Goal: Task Accomplishment & Management: Complete application form

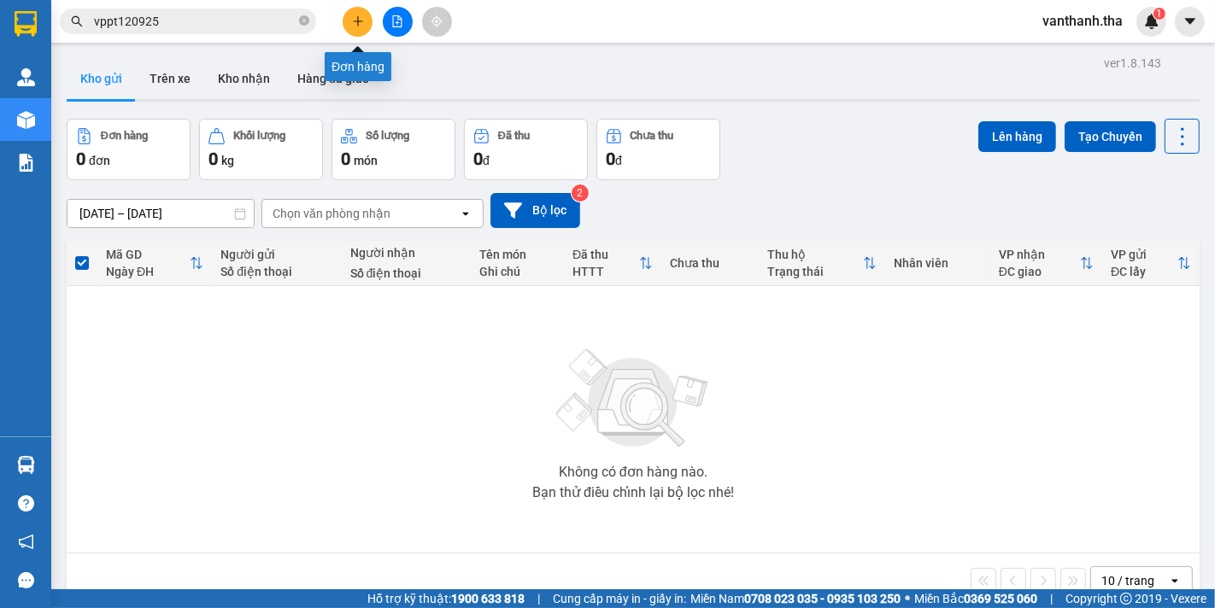
click at [364, 22] on button at bounding box center [358, 22] width 30 height 30
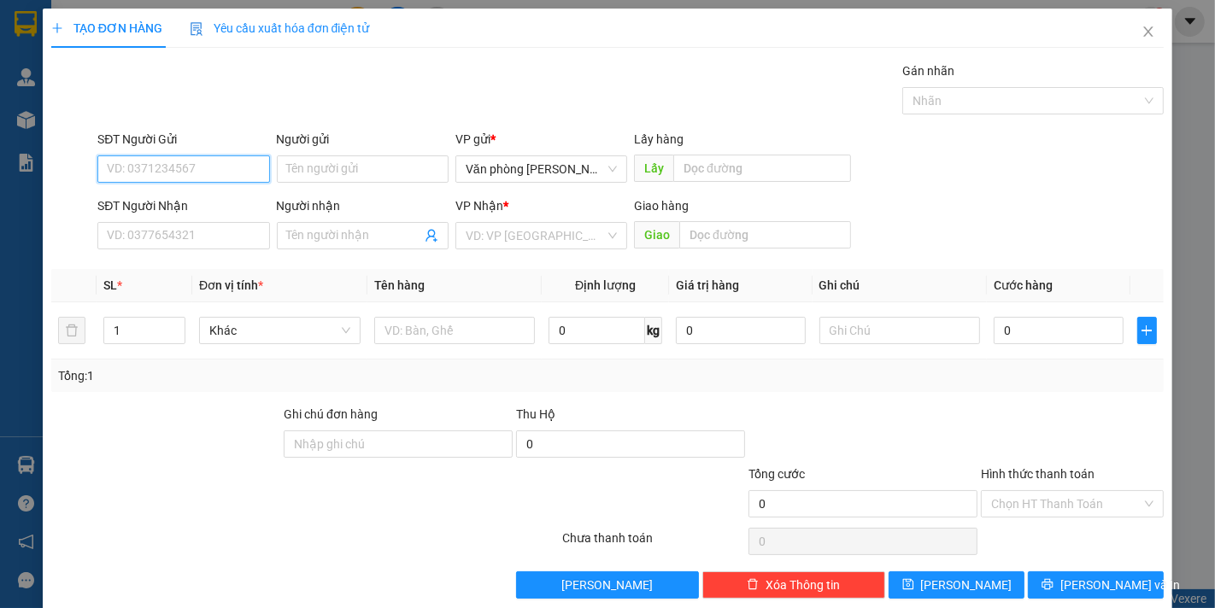
click at [149, 167] on input "SĐT Người Gửi" at bounding box center [183, 168] width 172 height 27
click at [188, 209] on div "0907742257 - [GEOGRAPHIC_DATA]" at bounding box center [203, 203] width 192 height 19
type input "0907742257"
type input "Cô Oanh"
type input "0933202151"
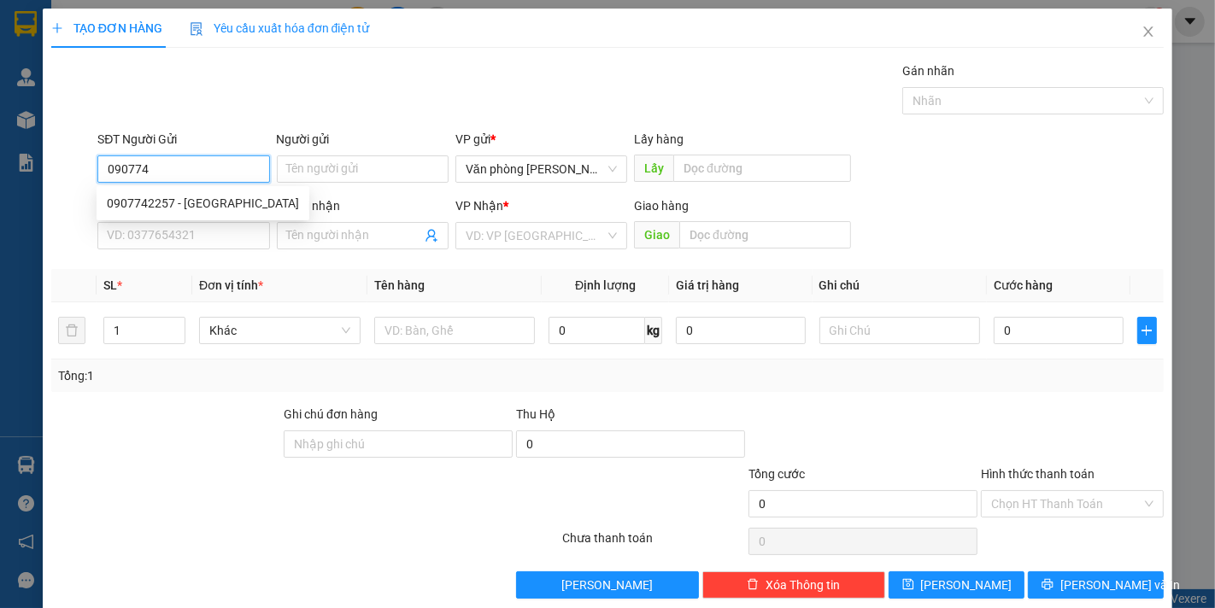
type input "Hải"
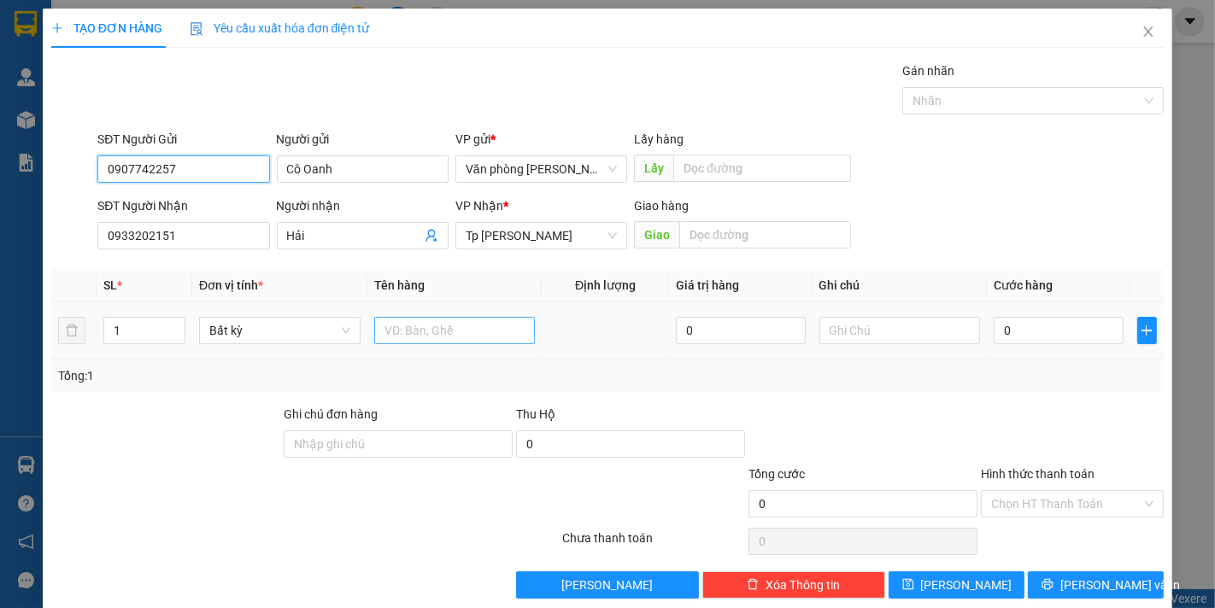
type input "0907742257"
click at [408, 329] on input "text" at bounding box center [454, 330] width 161 height 27
type input "1 bị màu xanh_cf hạt"
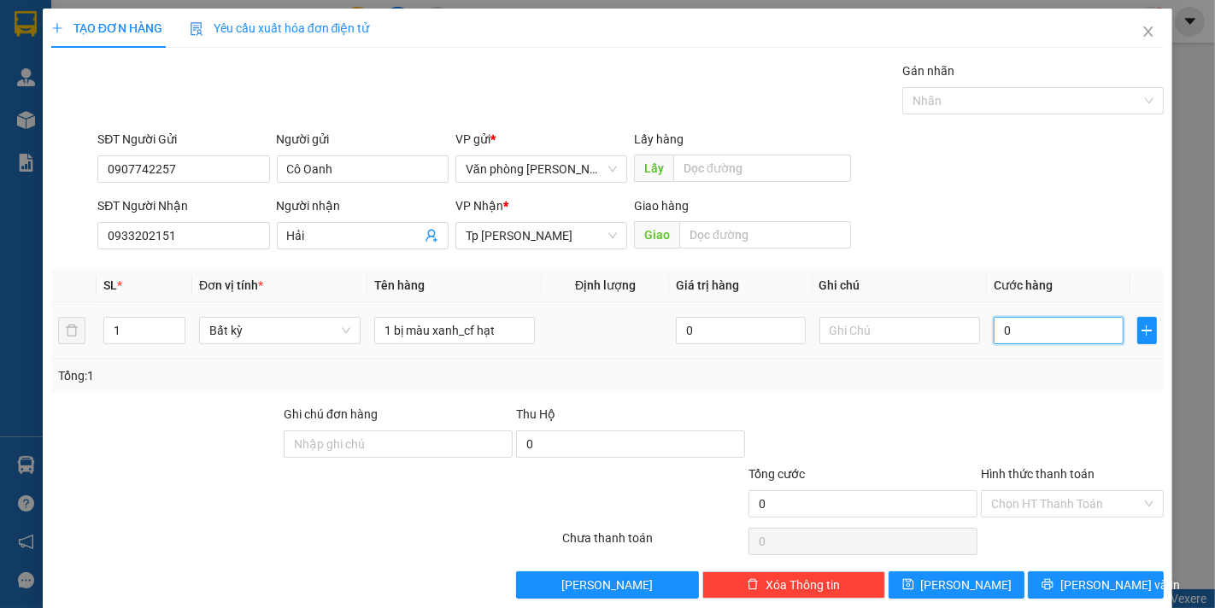
click at [1038, 335] on input "0" at bounding box center [1058, 330] width 129 height 27
type input "003"
type input "3"
type input "0.030"
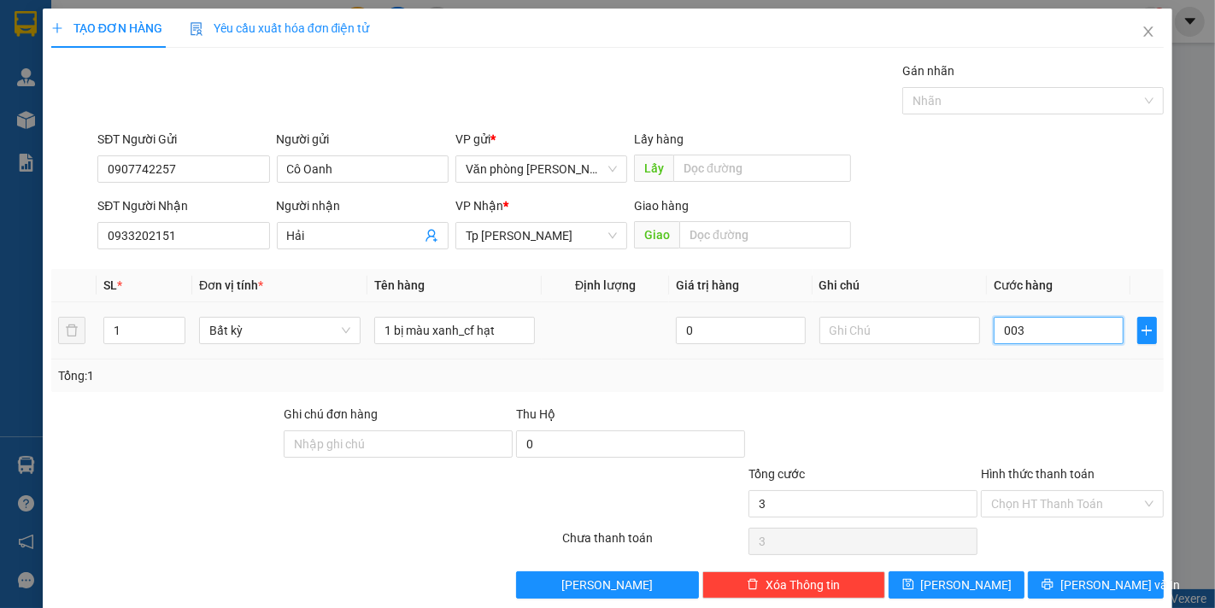
type input "30"
type input "30.000"
click at [1018, 389] on div "Tổng: 1" at bounding box center [607, 376] width 1112 height 32
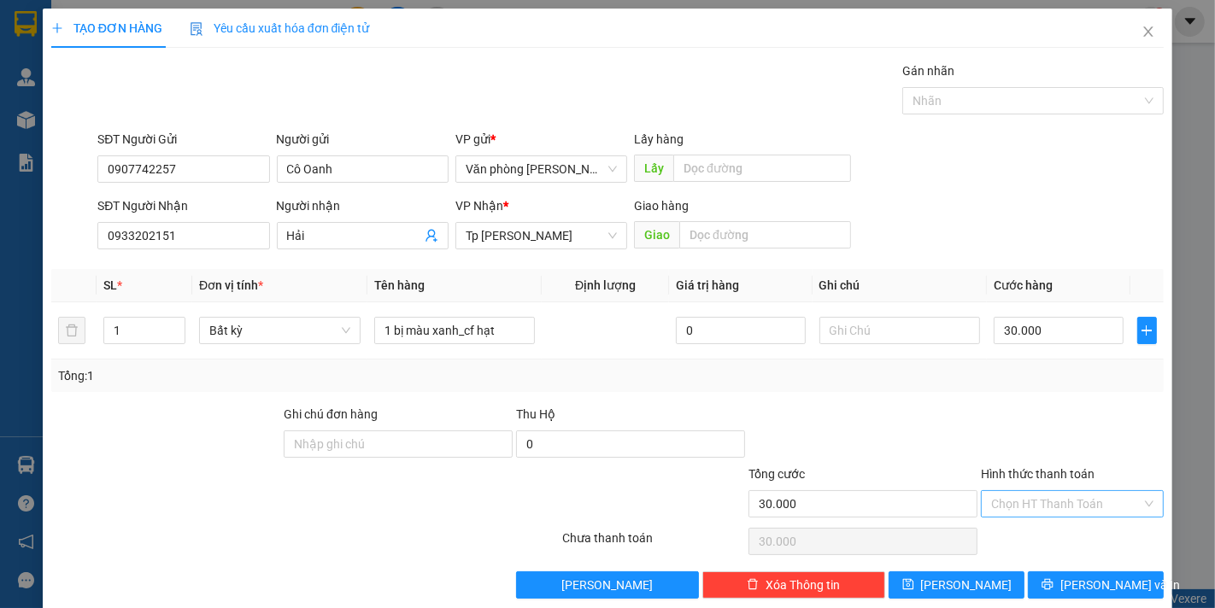
click at [1035, 501] on input "Hình thức thanh toán" at bounding box center [1066, 504] width 150 height 26
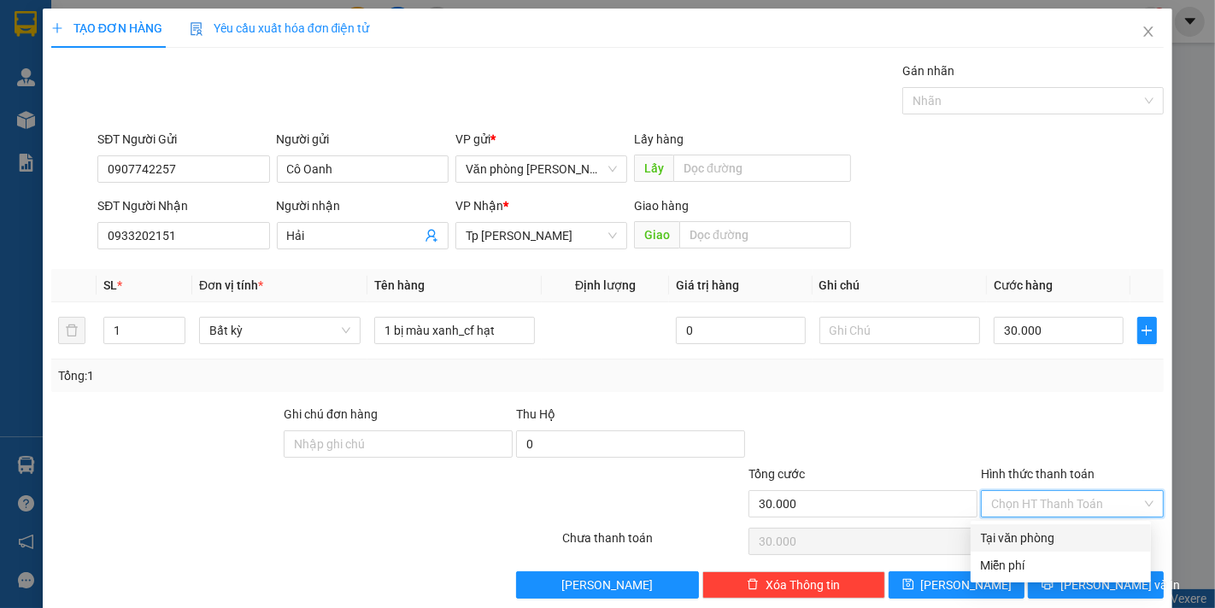
click at [1011, 541] on div "Tại văn phòng" at bounding box center [1061, 538] width 160 height 19
type input "0"
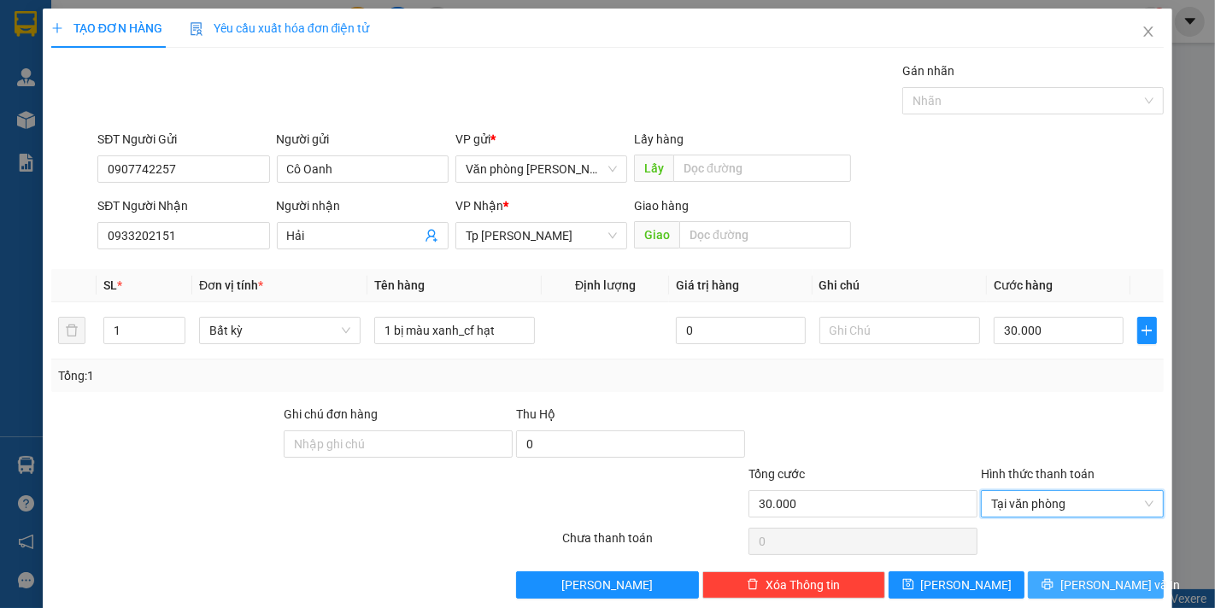
click at [1103, 589] on span "[PERSON_NAME] và In" at bounding box center [1120, 585] width 120 height 19
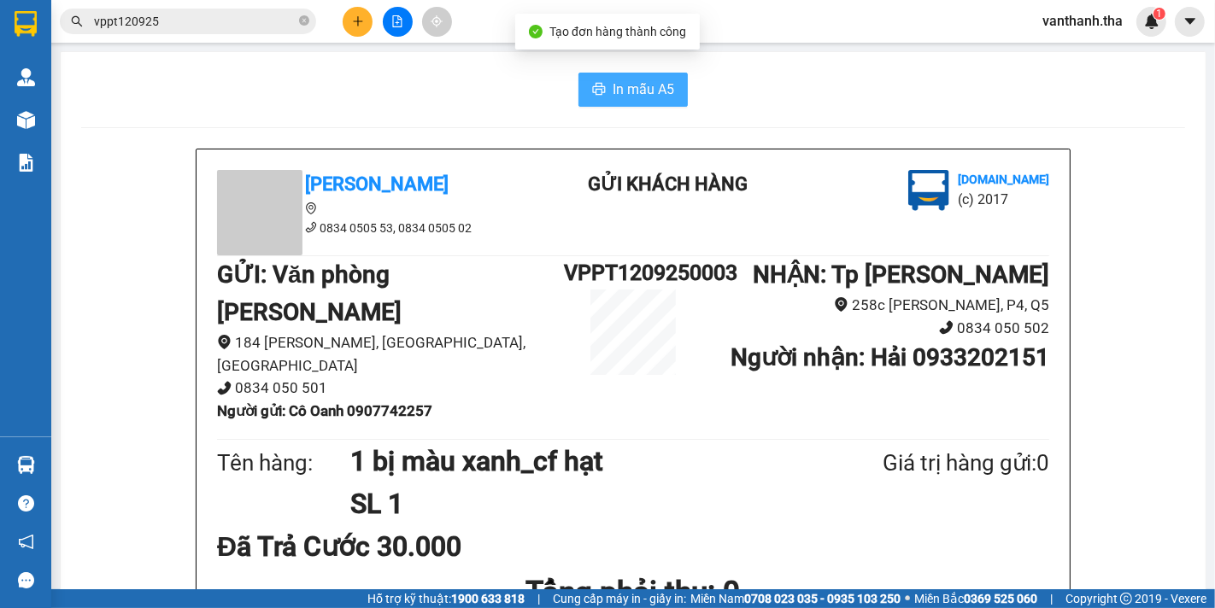
click at [625, 81] on span "In mẫu A5" at bounding box center [644, 89] width 62 height 21
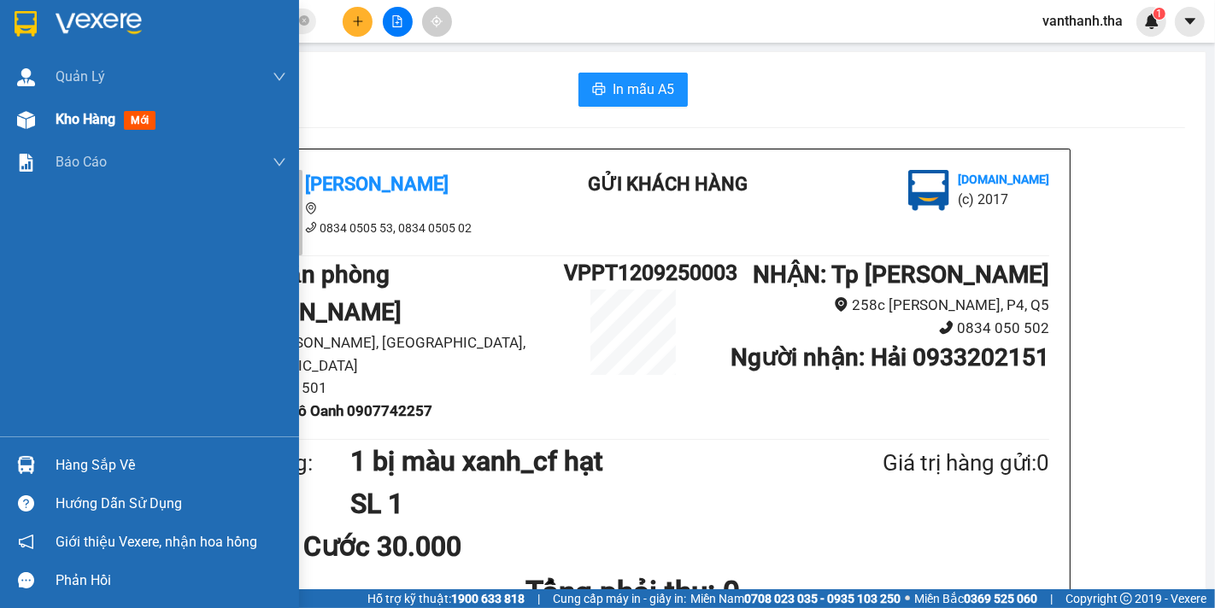
click at [49, 120] on div "Kho hàng mới" at bounding box center [149, 119] width 299 height 43
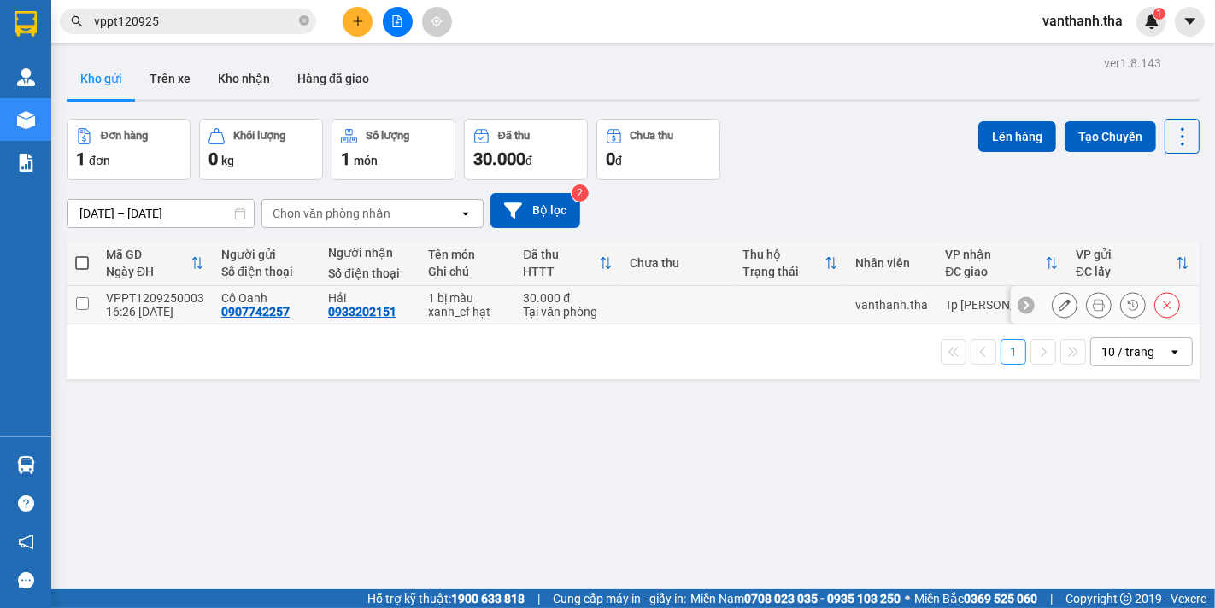
click at [83, 306] on input "checkbox" at bounding box center [82, 303] width 13 height 13
checkbox input "true"
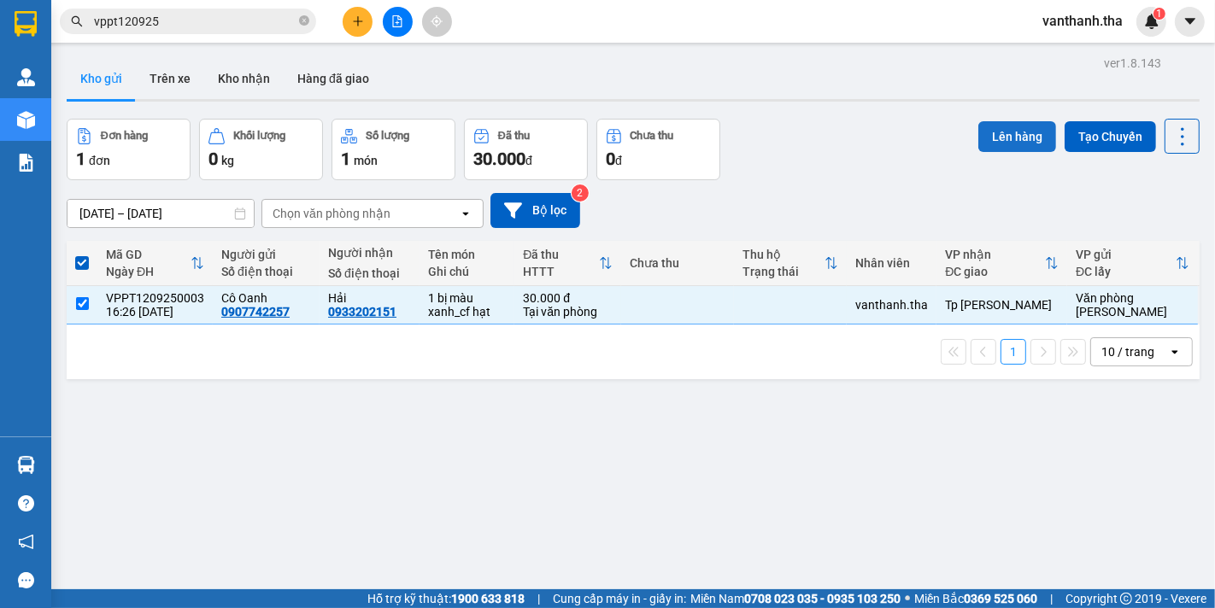
click at [1002, 131] on button "Lên hàng" at bounding box center [1017, 136] width 78 height 31
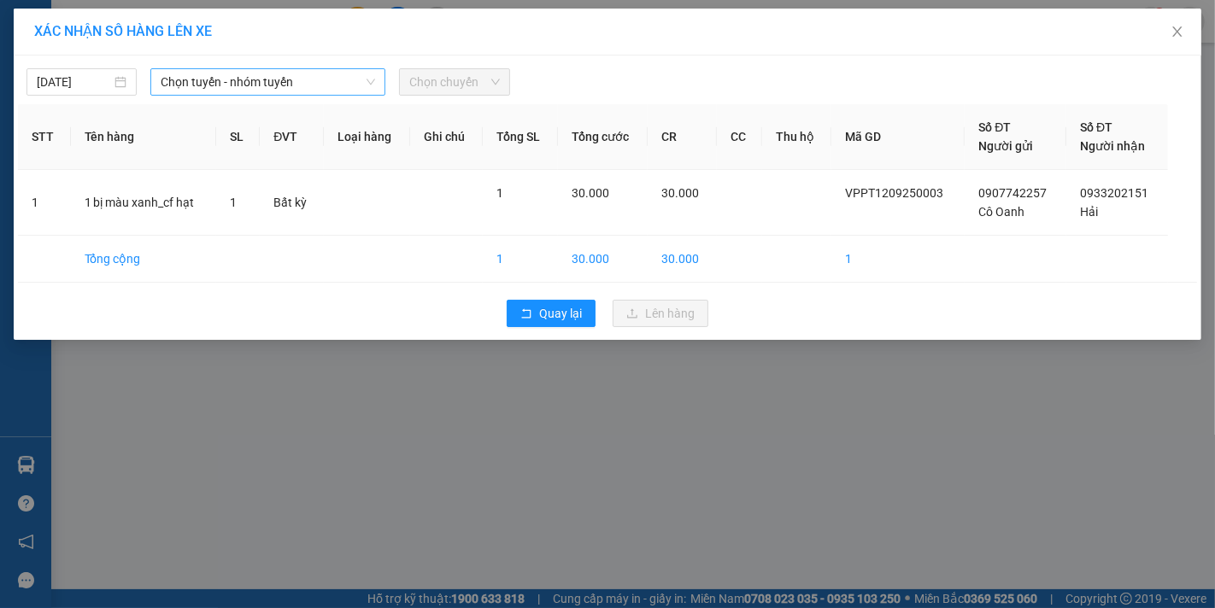
click at [231, 79] on span "Chọn tuyến - nhóm tuyến" at bounding box center [268, 82] width 214 height 26
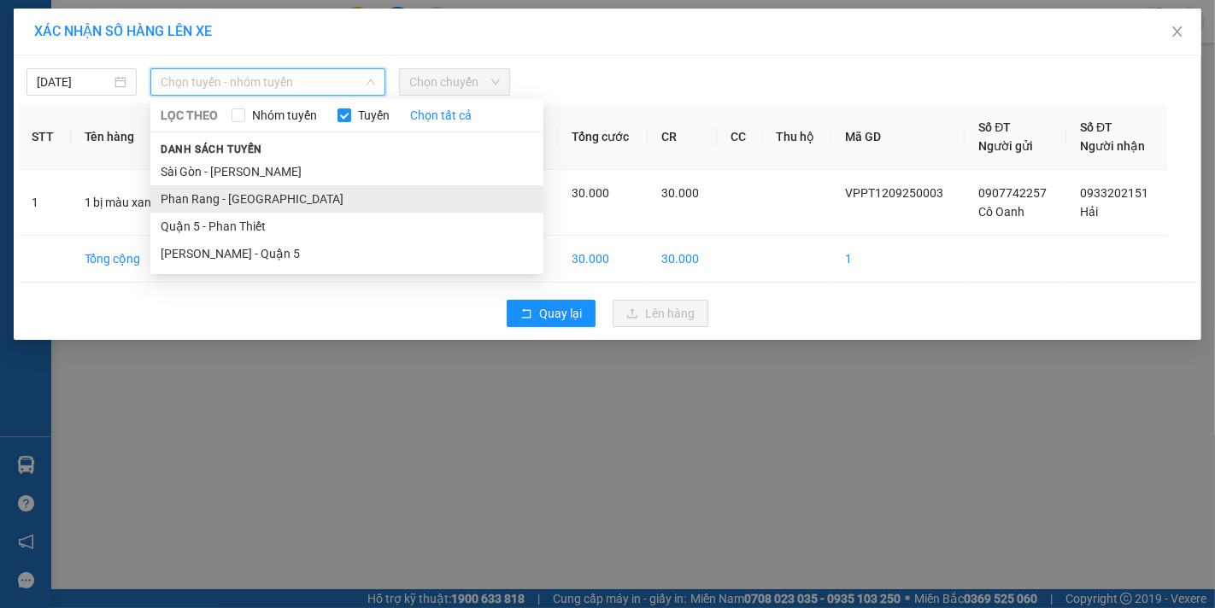
click at [189, 201] on li "Phan Rang - [GEOGRAPHIC_DATA]" at bounding box center [346, 198] width 393 height 27
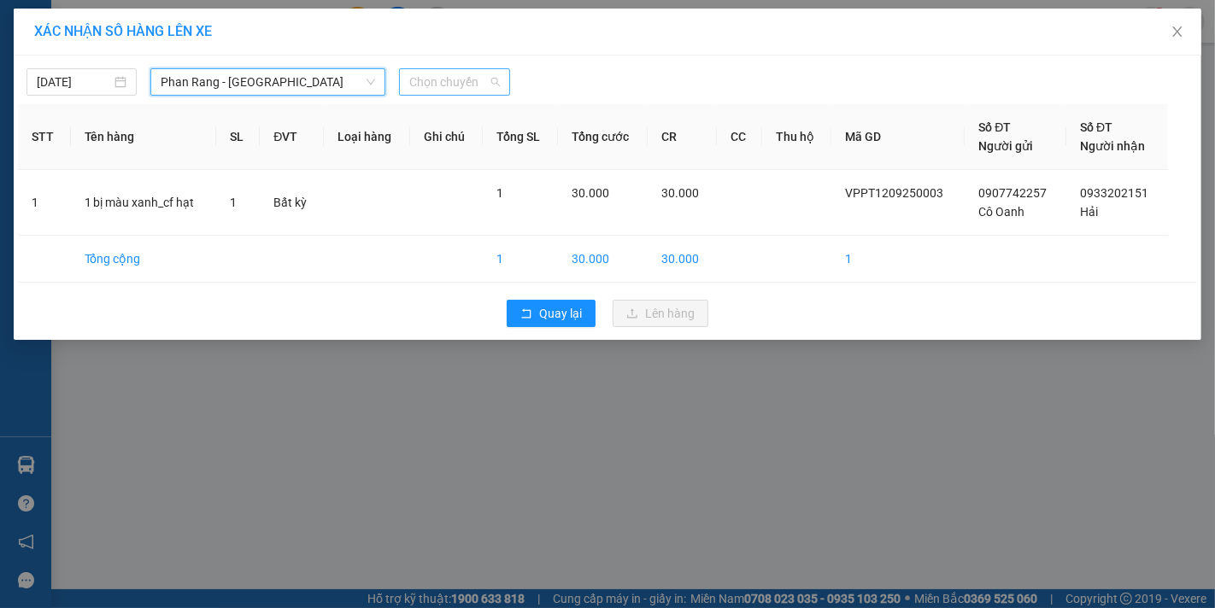
click at [462, 86] on span "Chọn chuyến" at bounding box center [454, 82] width 90 height 26
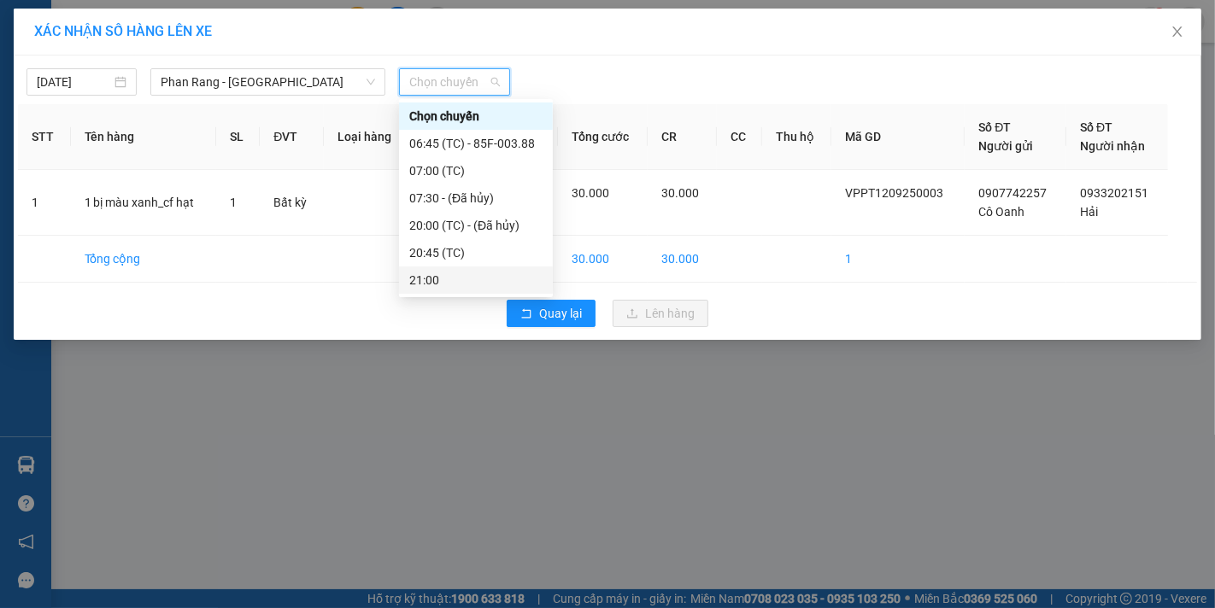
click at [438, 278] on div "21:00" at bounding box center [475, 280] width 133 height 19
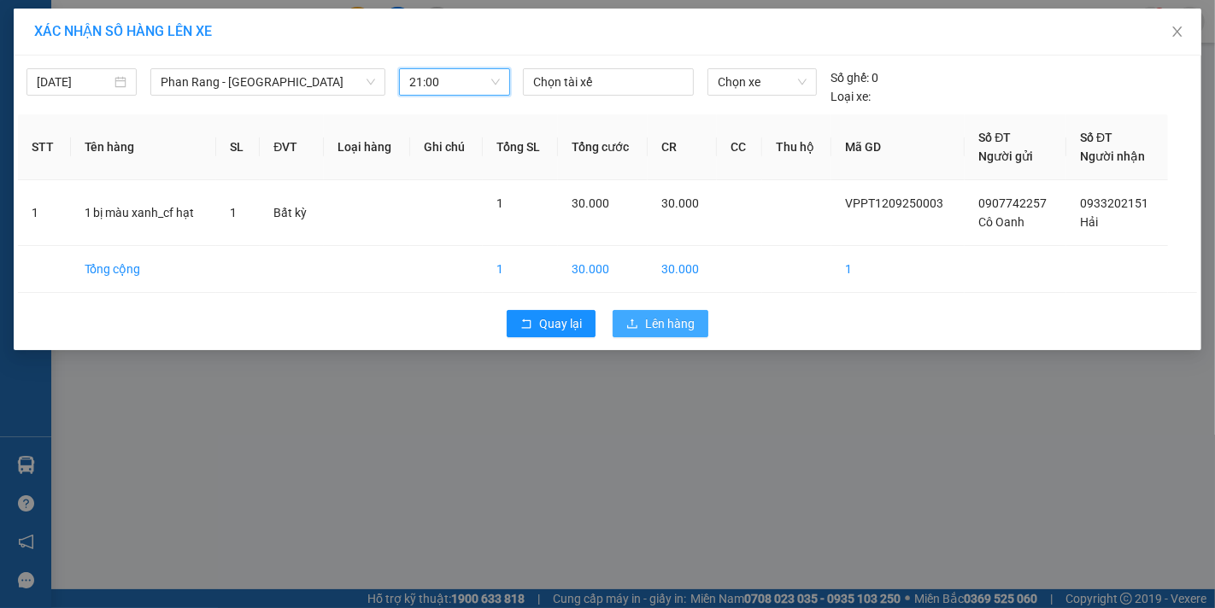
click at [688, 328] on span "Lên hàng" at bounding box center [670, 323] width 50 height 19
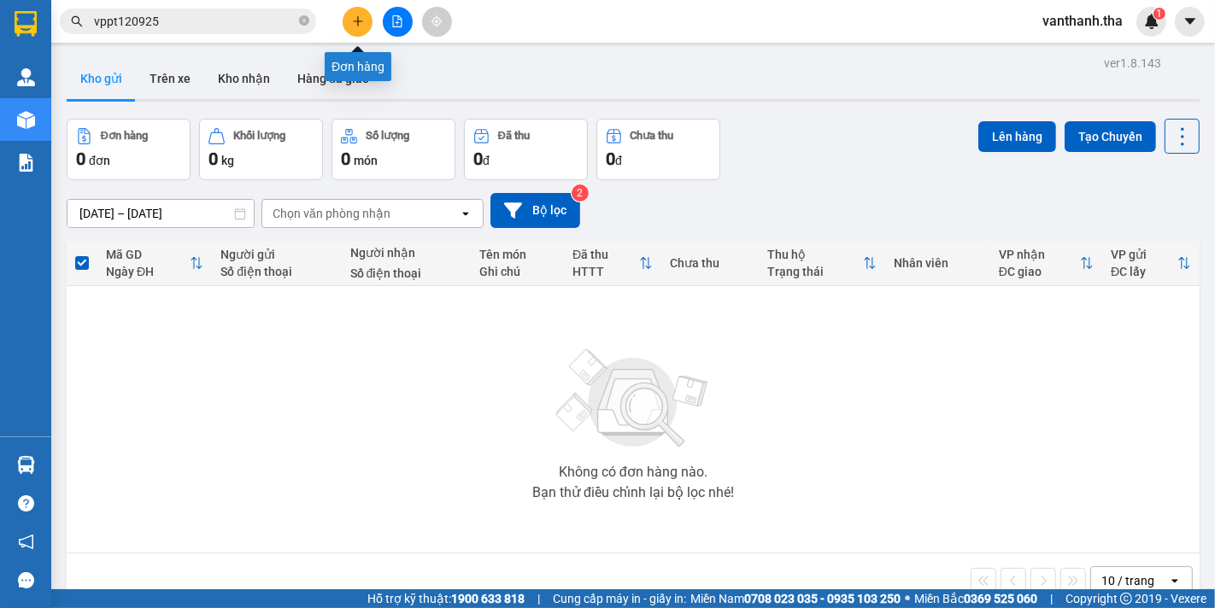
click at [360, 21] on icon "plus" at bounding box center [357, 21] width 9 height 1
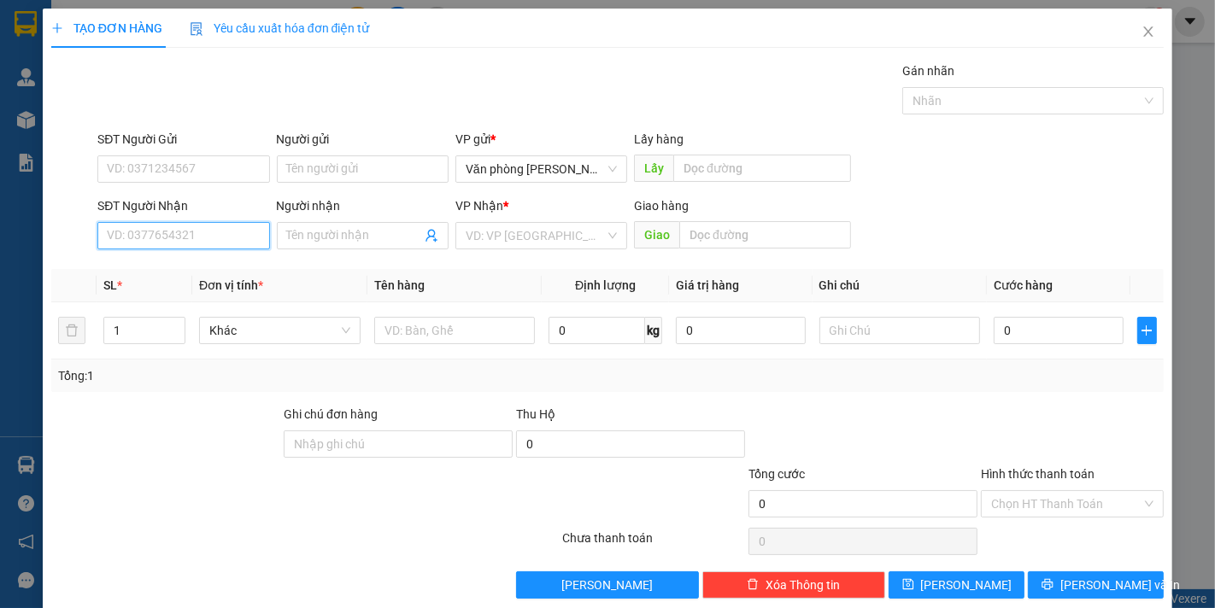
click at [189, 240] on input "SĐT Người Nhận" at bounding box center [183, 235] width 172 height 27
click at [211, 273] on div "0938092470 - [PERSON_NAME]" at bounding box center [191, 270] width 168 height 19
type input "0938092470"
type input "[PERSON_NAME]"
type input "0938092470"
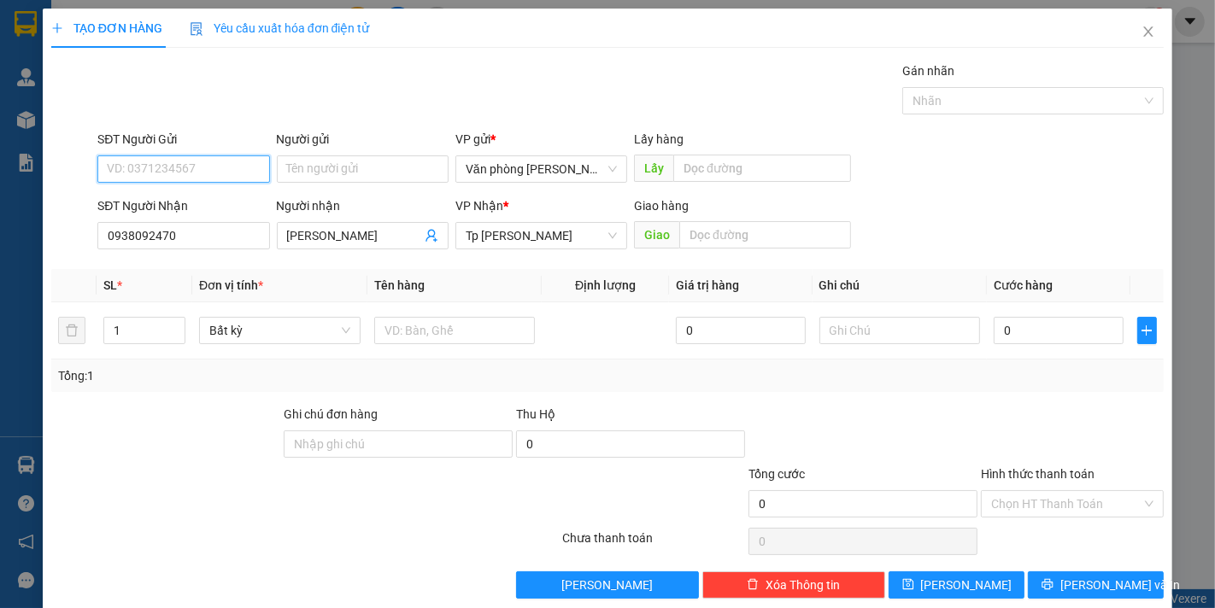
click at [171, 164] on input "SĐT Người Gửi" at bounding box center [183, 168] width 172 height 27
click at [200, 206] on div "0366535214 - [PERSON_NAME]" at bounding box center [191, 203] width 168 height 19
type input "0366535214"
type input "[PERSON_NAME]"
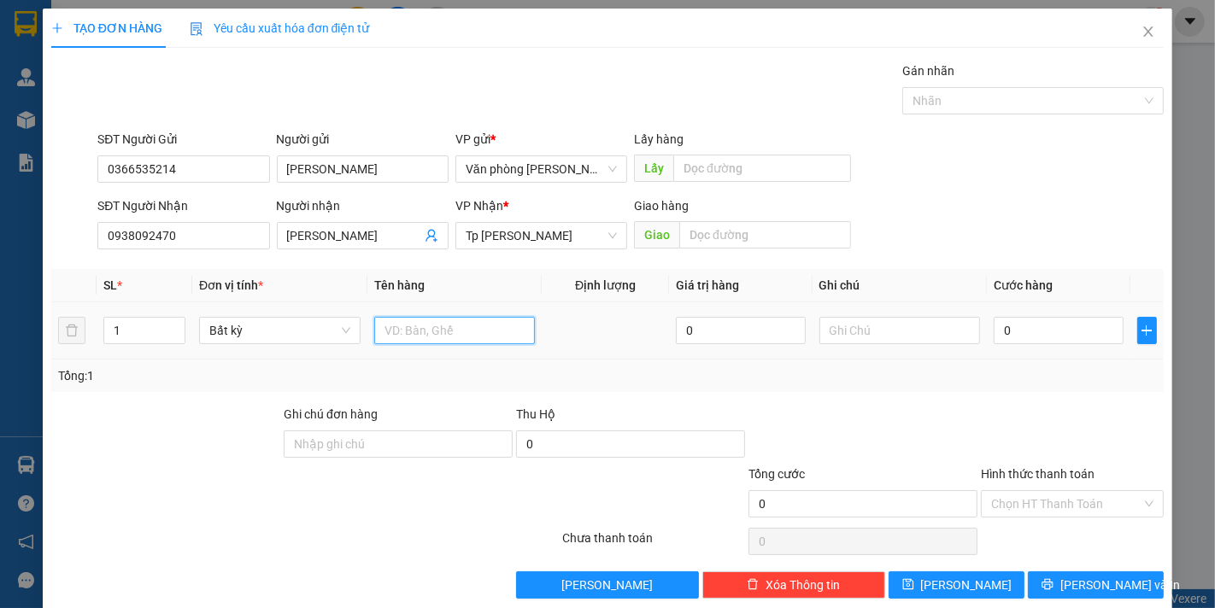
click at [396, 336] on input "text" at bounding box center [454, 330] width 161 height 27
type input "1 bị nilong màu vàng_VTYT"
click at [1015, 335] on input "0" at bounding box center [1058, 330] width 129 height 27
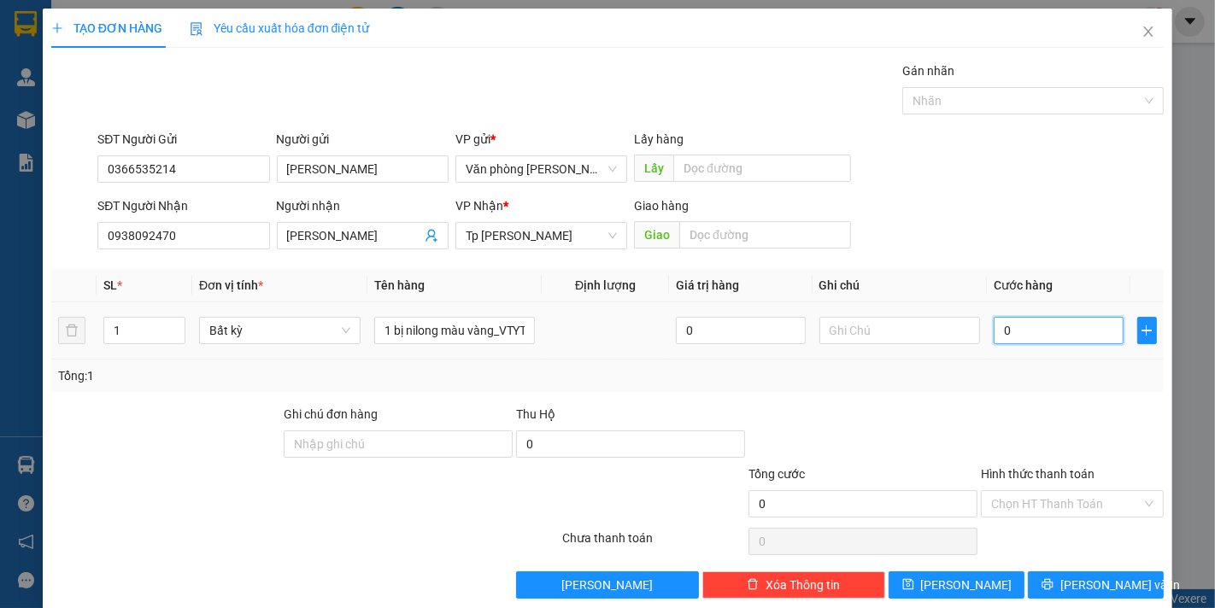
type input "005"
type input "5"
type input "0.050"
type input "50"
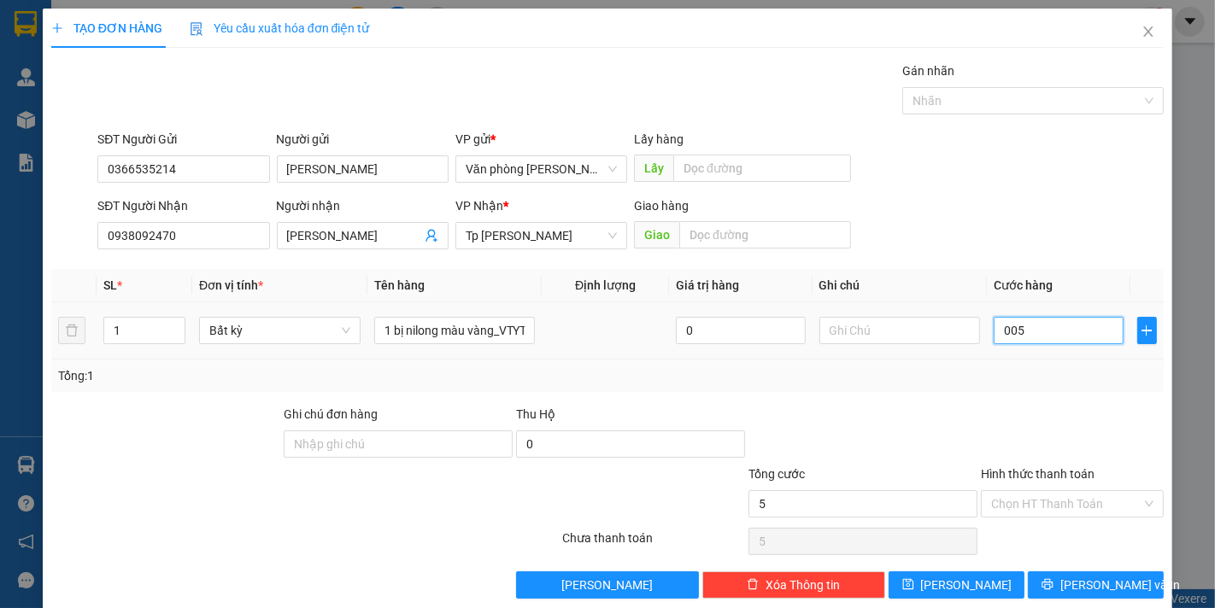
type input "50"
click at [1017, 381] on div "Tổng: 1" at bounding box center [607, 375] width 1099 height 19
type input "50.000"
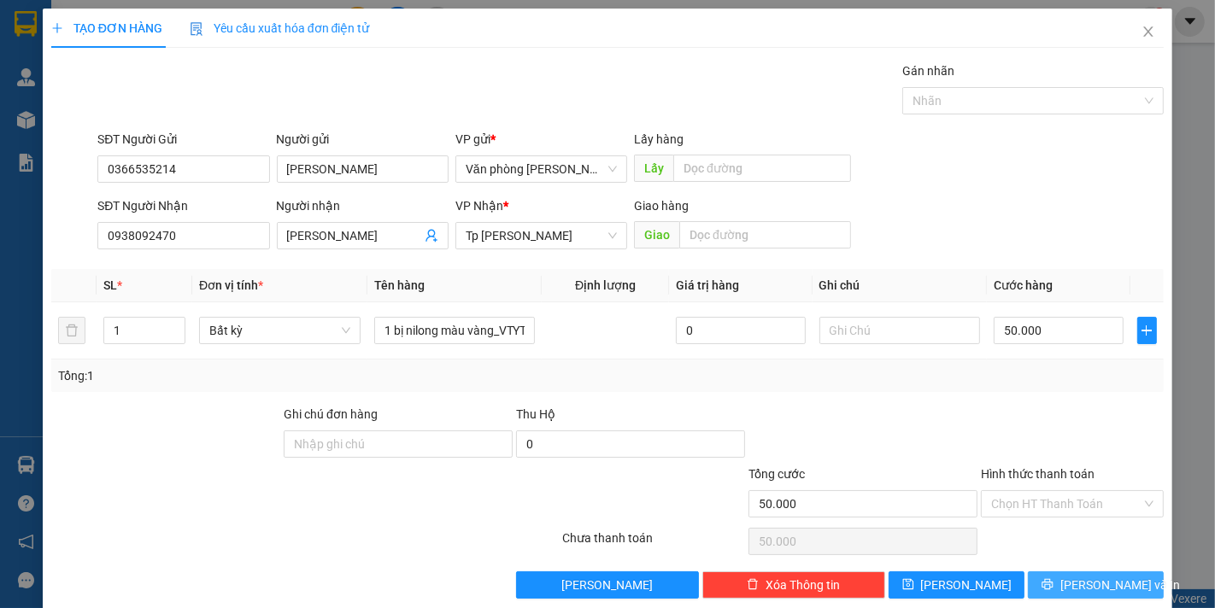
click at [1070, 585] on span "[PERSON_NAME] và In" at bounding box center [1120, 585] width 120 height 19
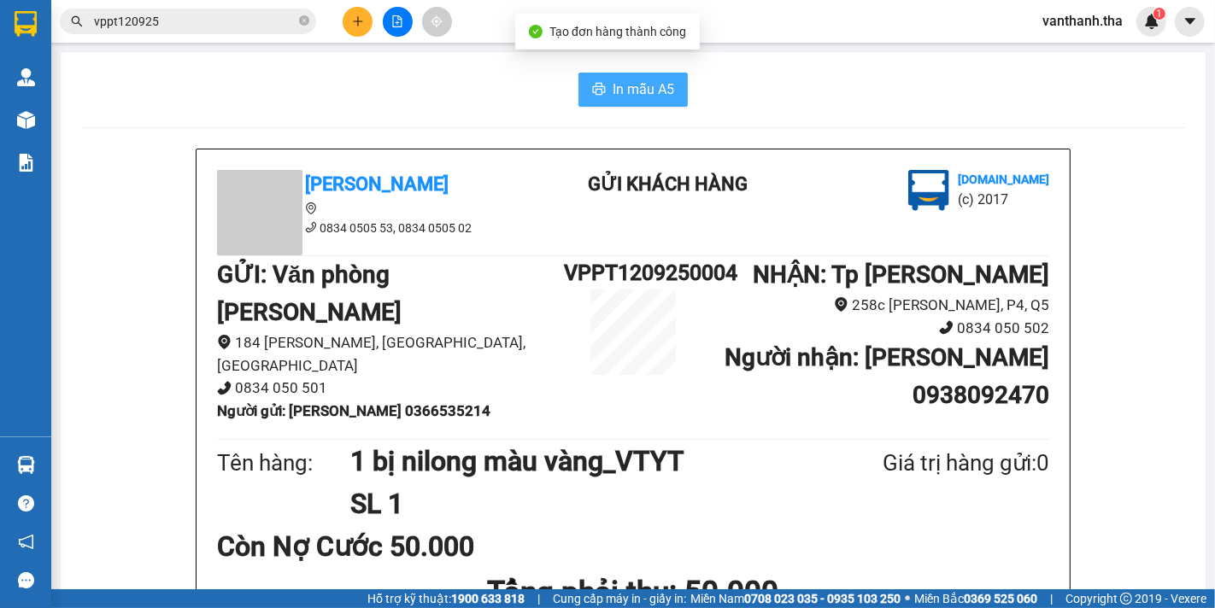
click at [624, 78] on button "In mẫu A5" at bounding box center [632, 90] width 109 height 34
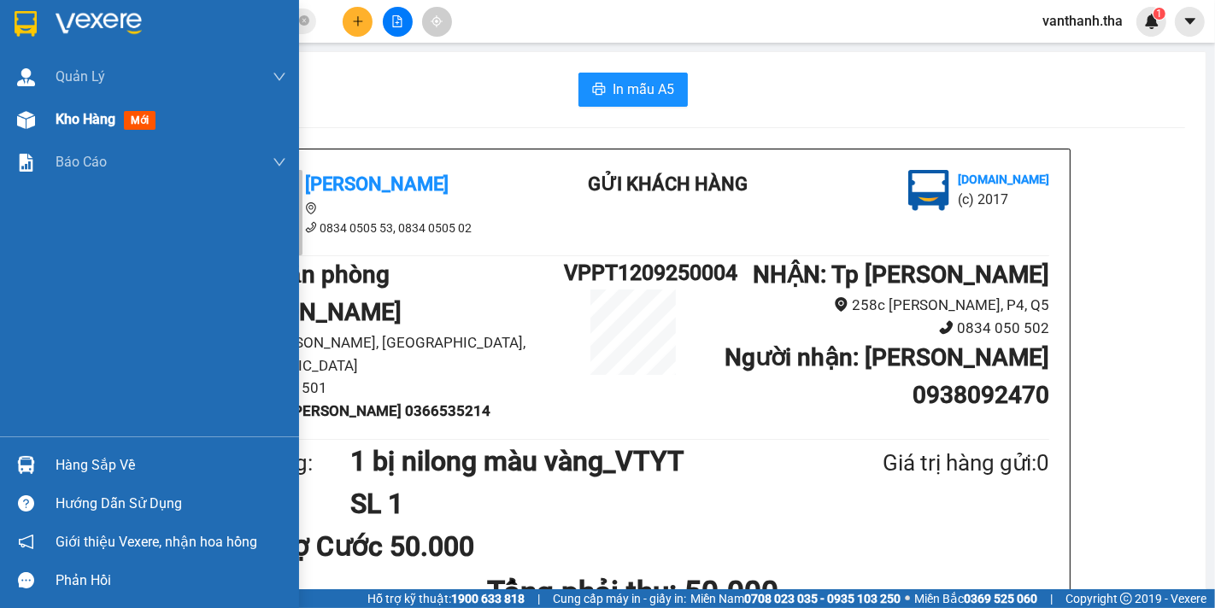
click at [67, 121] on span "Kho hàng" at bounding box center [86, 119] width 60 height 16
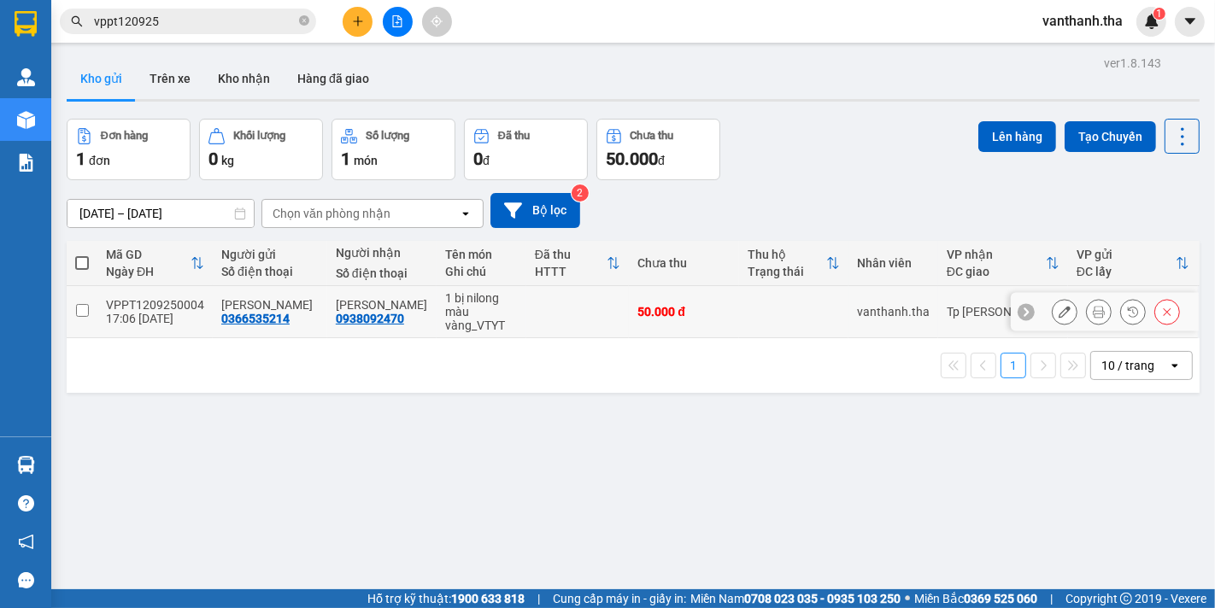
click at [87, 318] on td at bounding box center [82, 312] width 31 height 52
checkbox input "true"
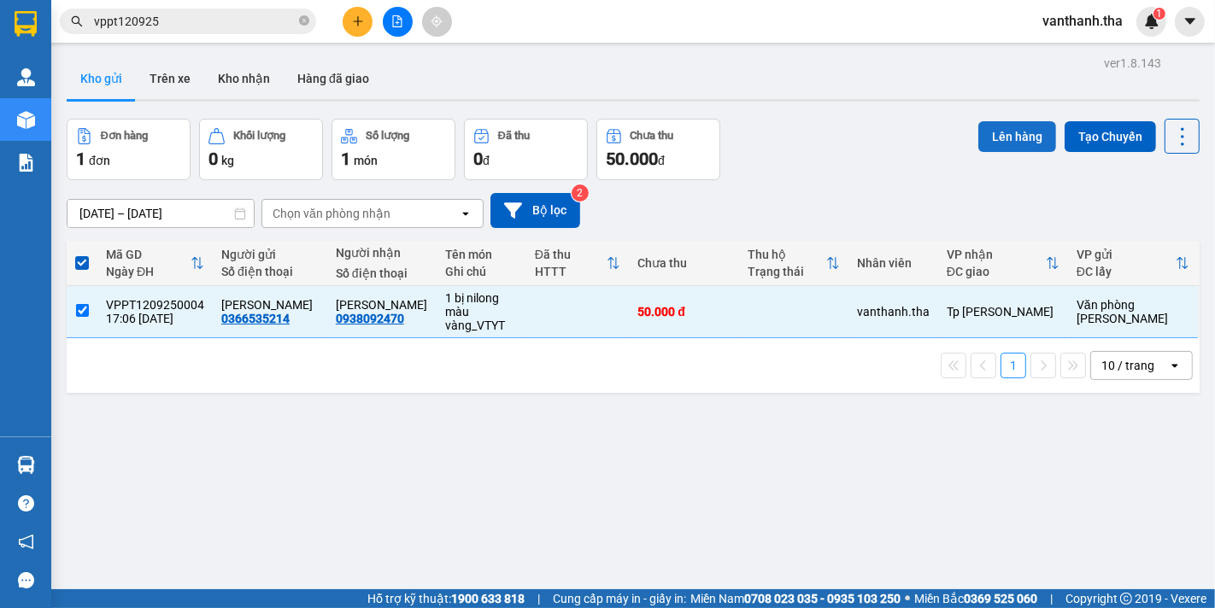
click at [1006, 130] on button "Lên hàng" at bounding box center [1017, 136] width 78 height 31
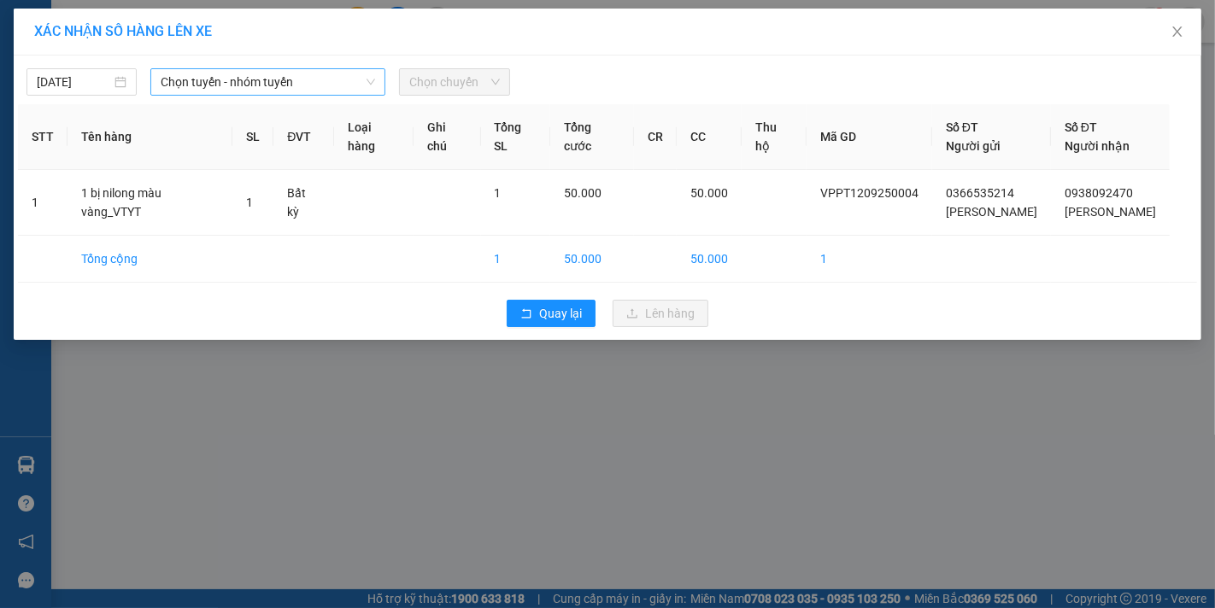
click at [248, 81] on span "Chọn tuyến - nhóm tuyến" at bounding box center [268, 82] width 214 height 26
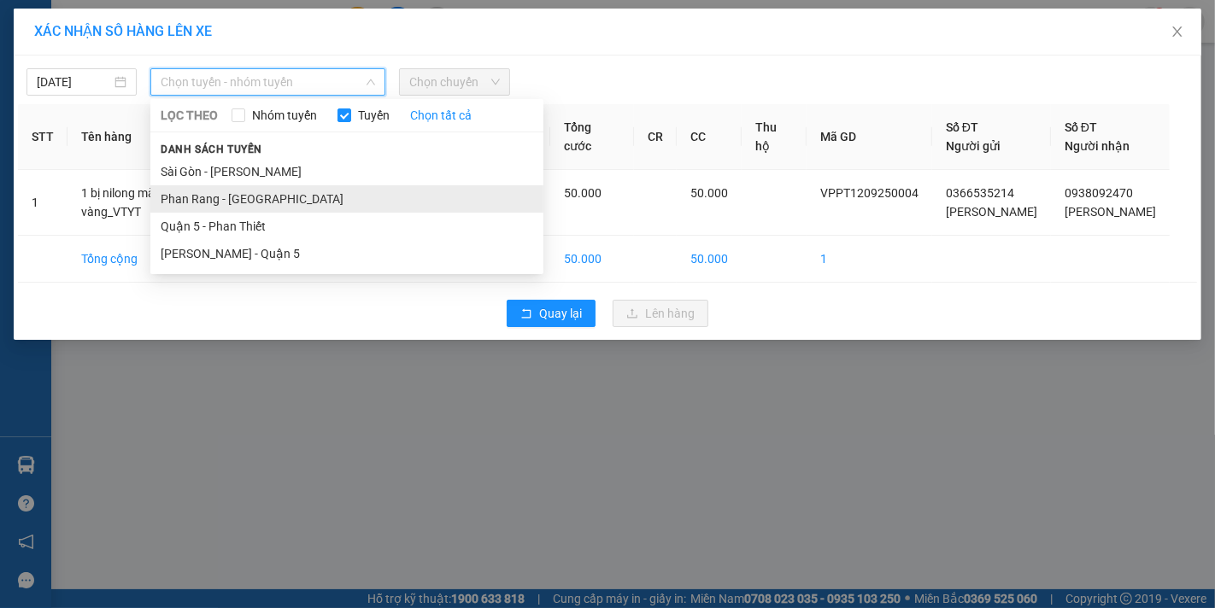
click at [196, 198] on li "Phan Rang - [GEOGRAPHIC_DATA]" at bounding box center [346, 198] width 393 height 27
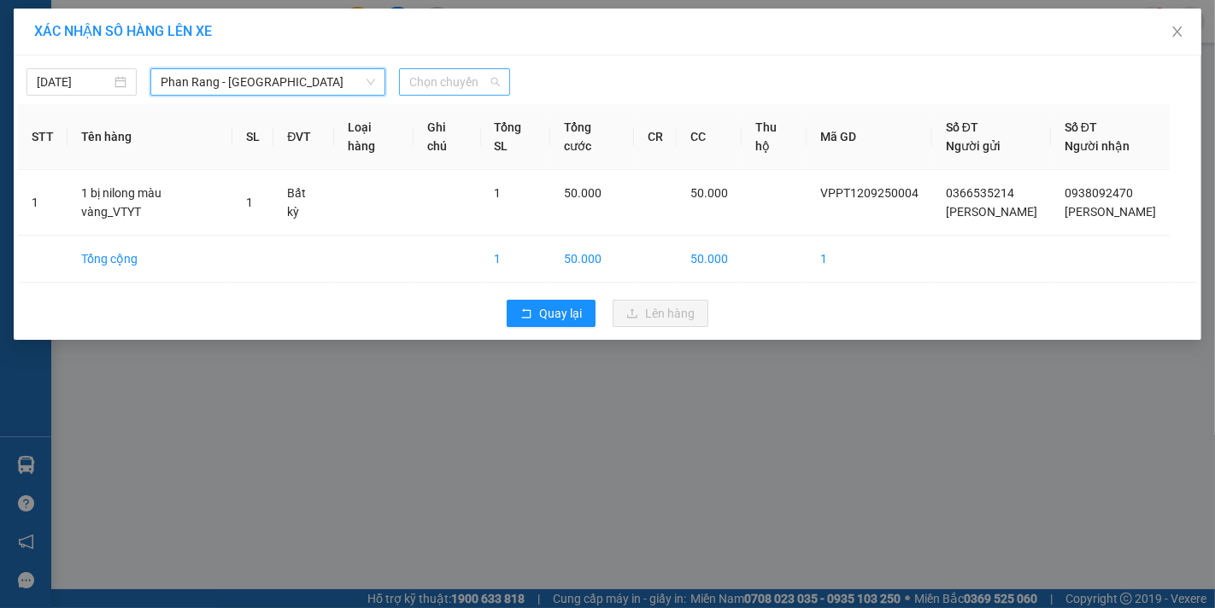
click at [431, 83] on span "Chọn chuyến" at bounding box center [454, 82] width 90 height 26
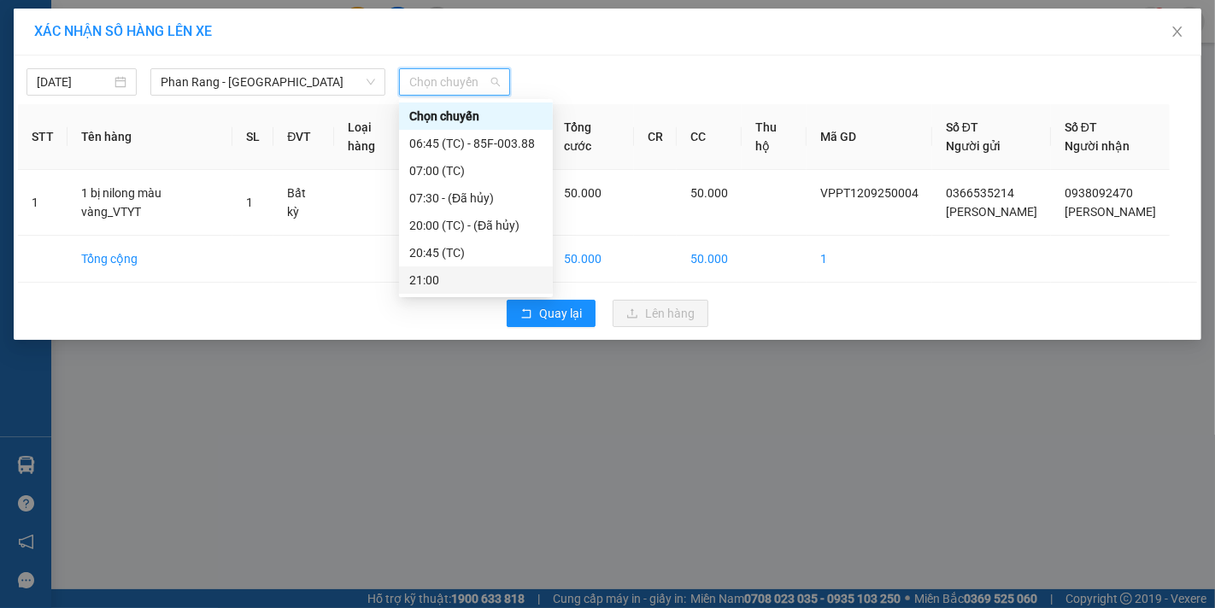
click at [431, 274] on div "21:00" at bounding box center [475, 280] width 133 height 19
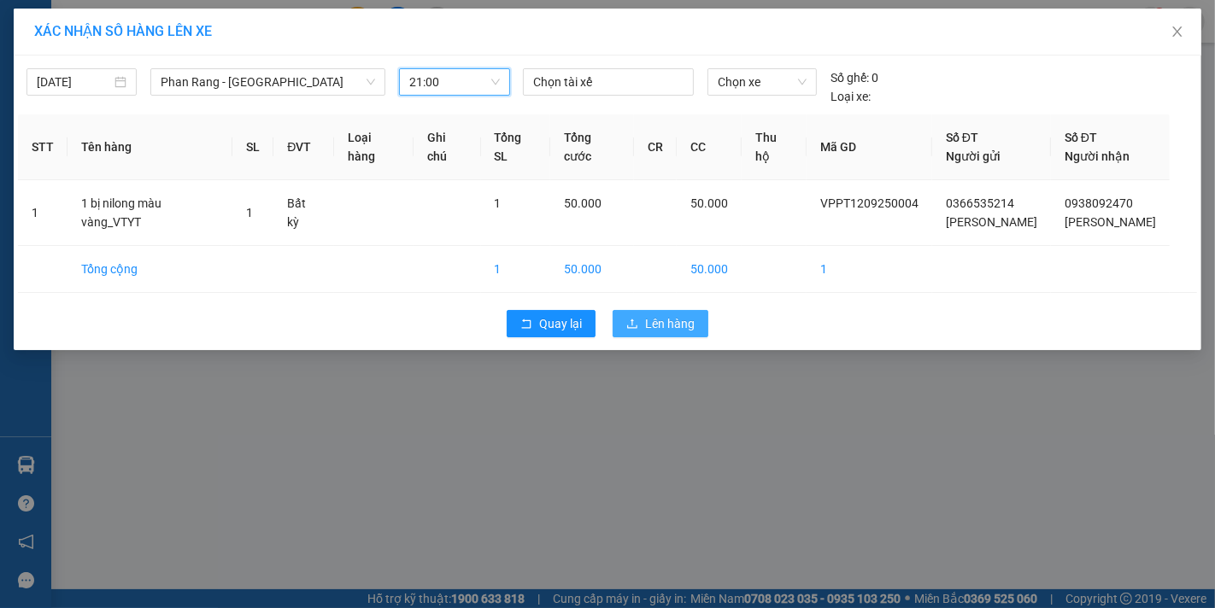
click at [654, 317] on span "Lên hàng" at bounding box center [670, 323] width 50 height 19
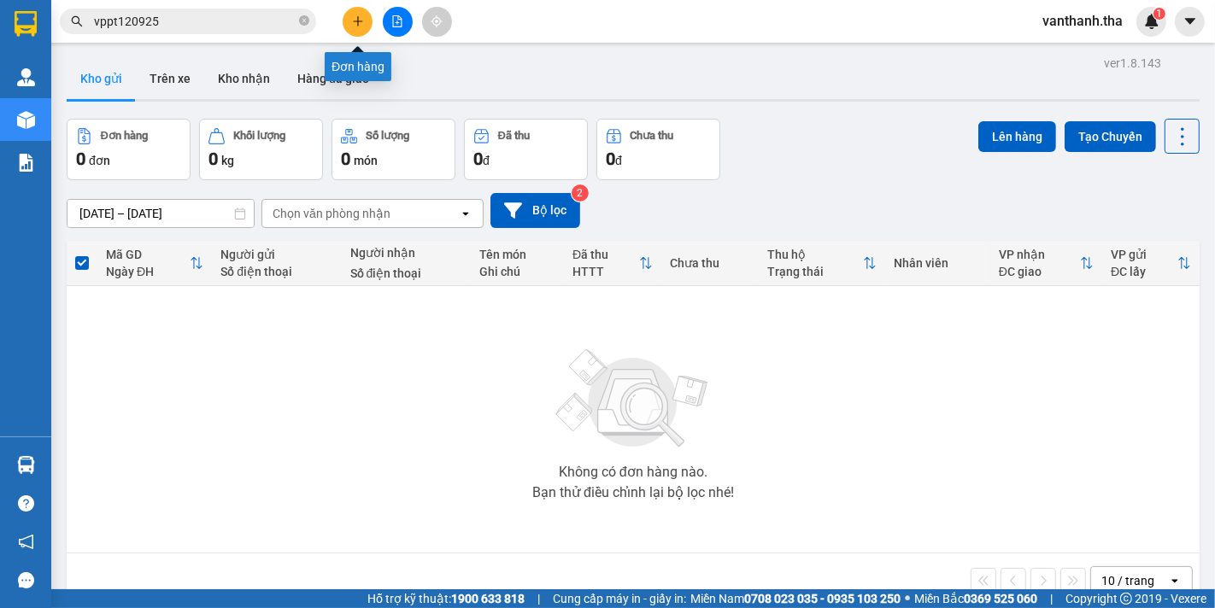
click at [362, 13] on button at bounding box center [358, 22] width 30 height 30
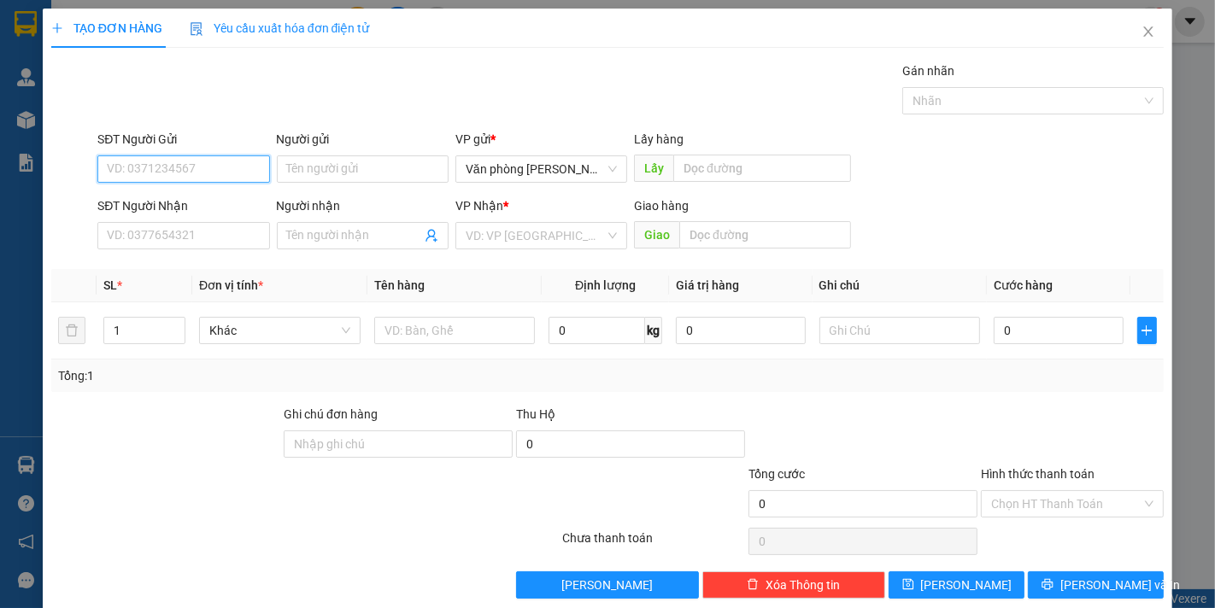
click at [208, 163] on input "SĐT Người Gửi" at bounding box center [183, 168] width 172 height 27
click at [200, 202] on div "0911944175 - [PERSON_NAME]" at bounding box center [191, 203] width 168 height 19
type input "0911944175"
type input "[PERSON_NAME]"
type input "0785645444"
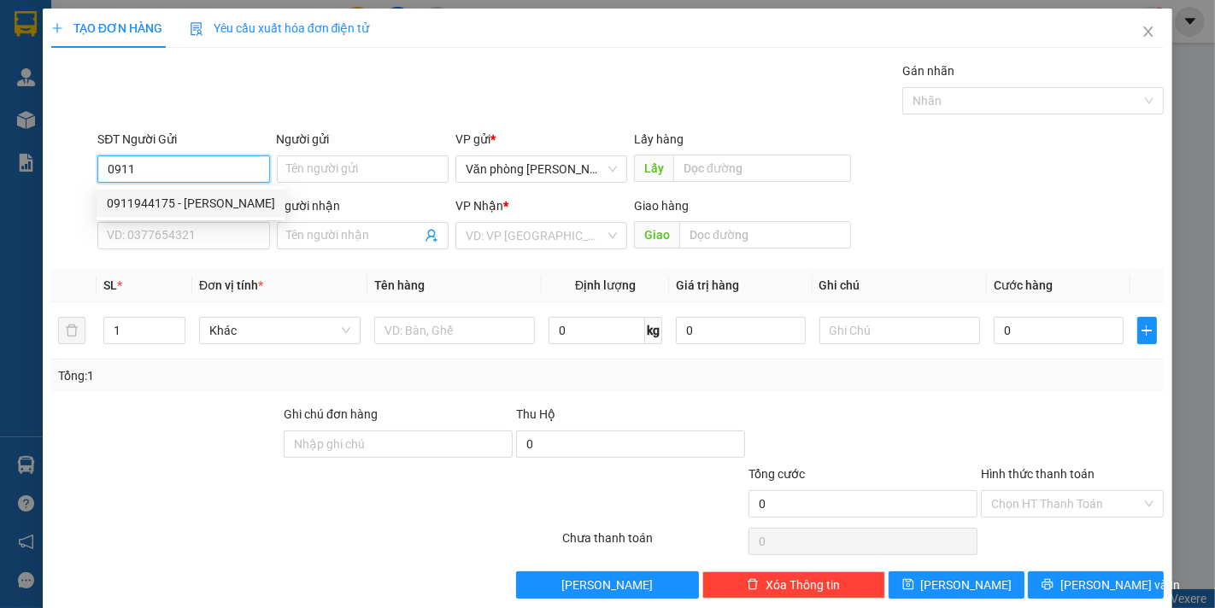
type input "CT apple"
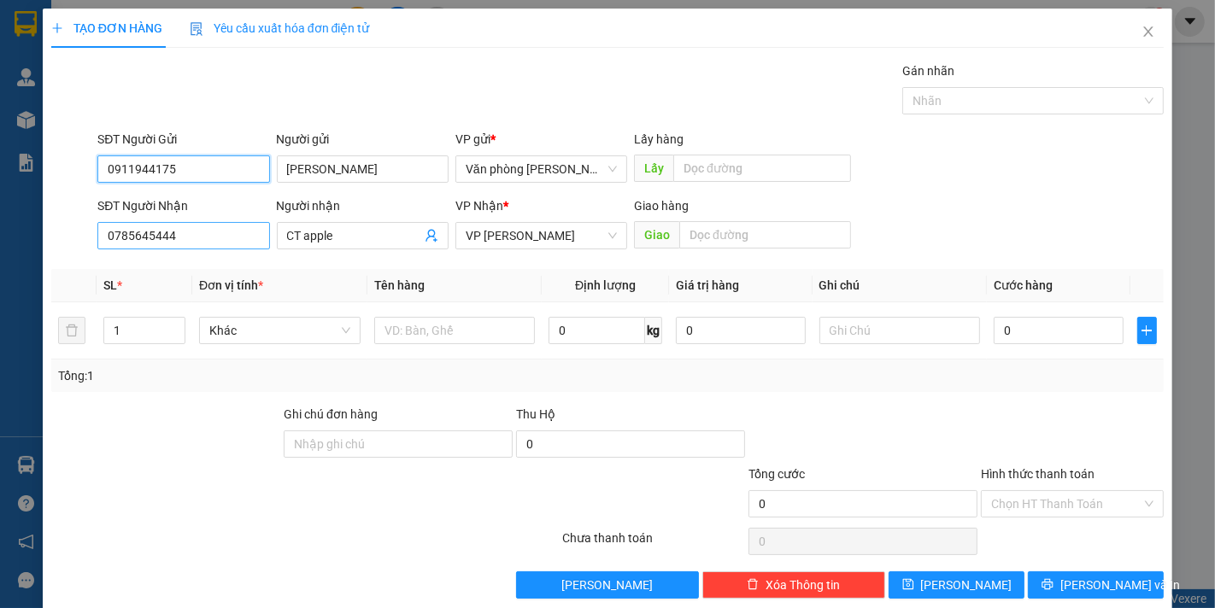
type input "0911944175"
click at [196, 242] on input "0785645444" at bounding box center [183, 235] width 172 height 27
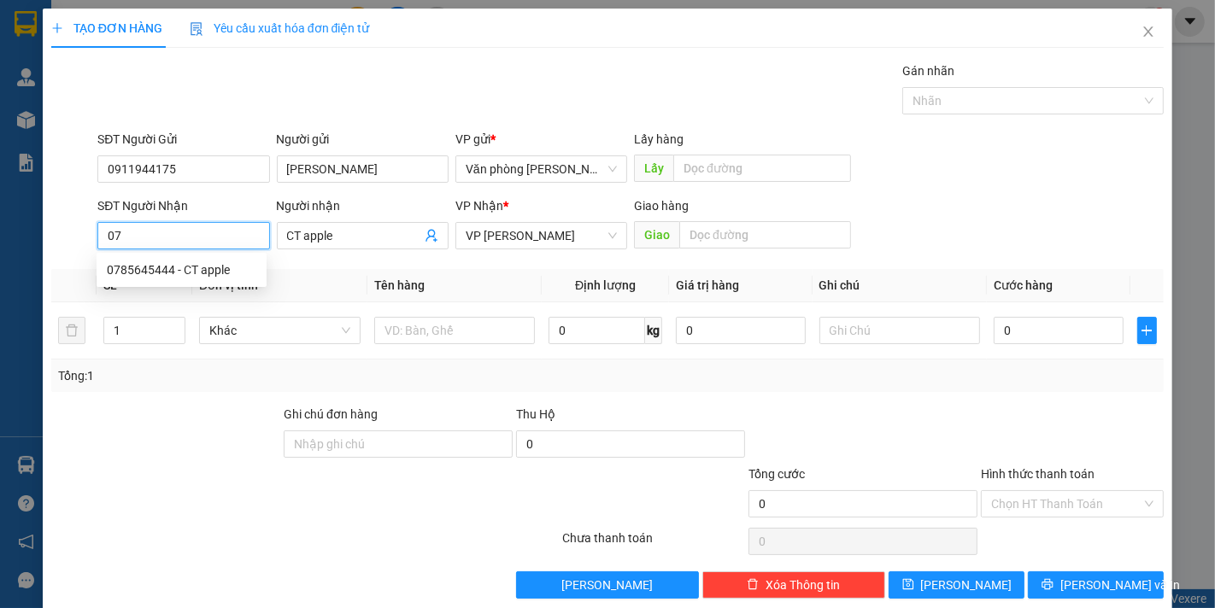
type input "0"
click at [219, 272] on div "0854973699 - [PERSON_NAME]" at bounding box center [191, 270] width 168 height 19
type input "0854973699"
type input "[PERSON_NAME]"
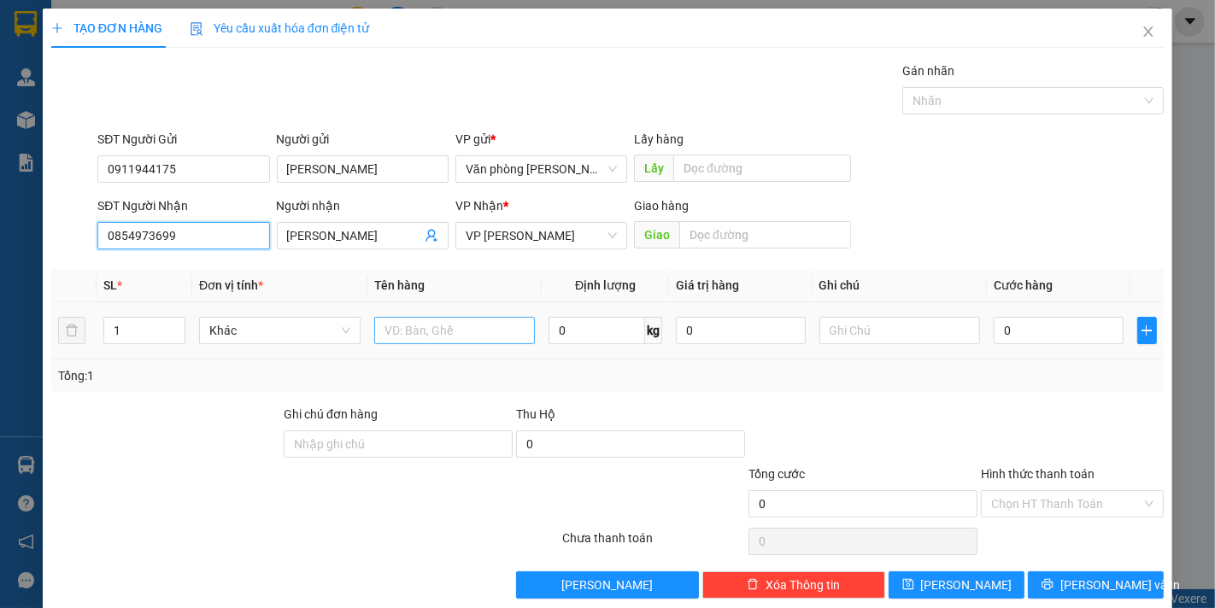
type input "0854973699"
click at [421, 339] on input "text" at bounding box center [454, 330] width 161 height 27
type input "1t xám _đồ điện tử"
click at [1053, 316] on div "0" at bounding box center [1058, 331] width 129 height 34
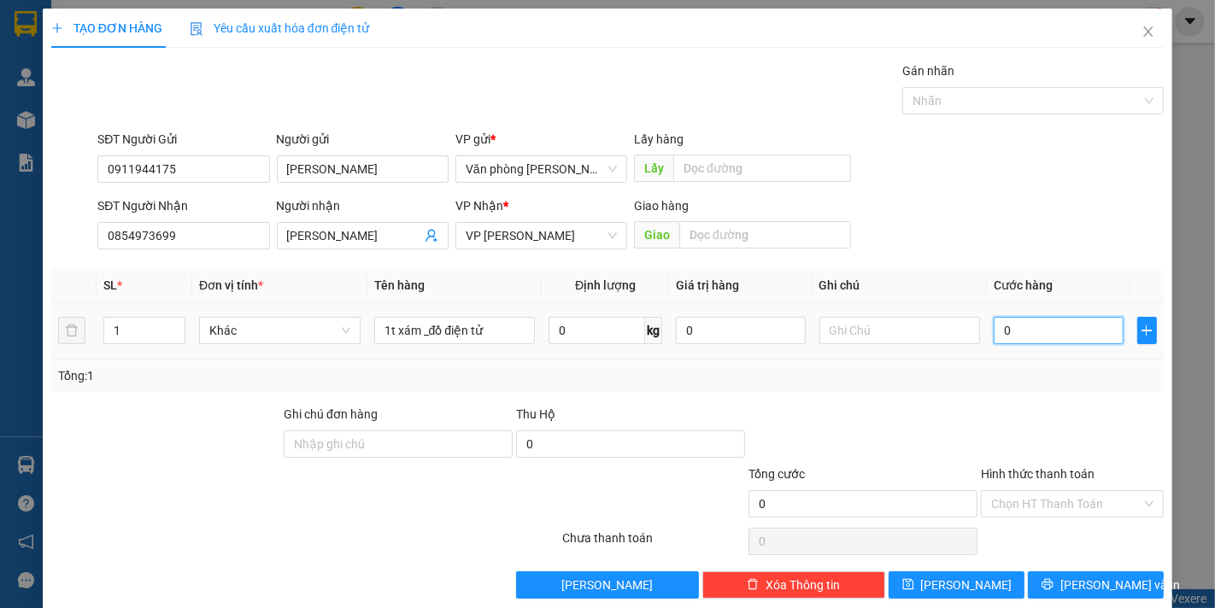
click at [1042, 323] on input "0" at bounding box center [1058, 330] width 129 height 27
type input "004"
type input "4"
type input "0.040"
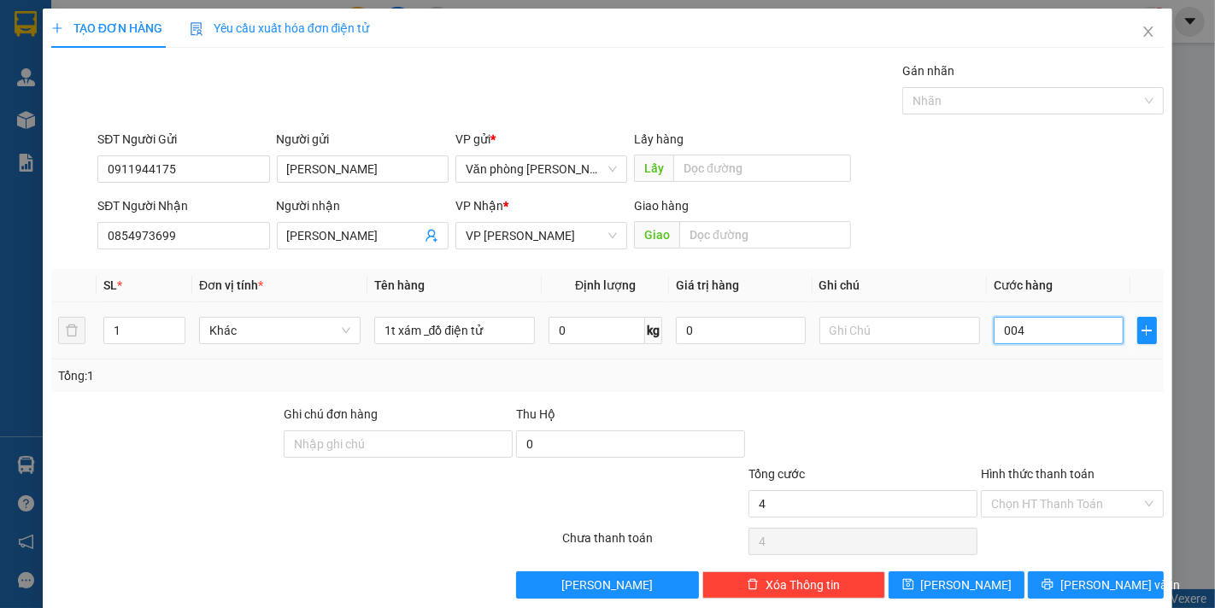
type input "40"
click at [1065, 419] on div at bounding box center [1072, 435] width 186 height 60
type input "40.000"
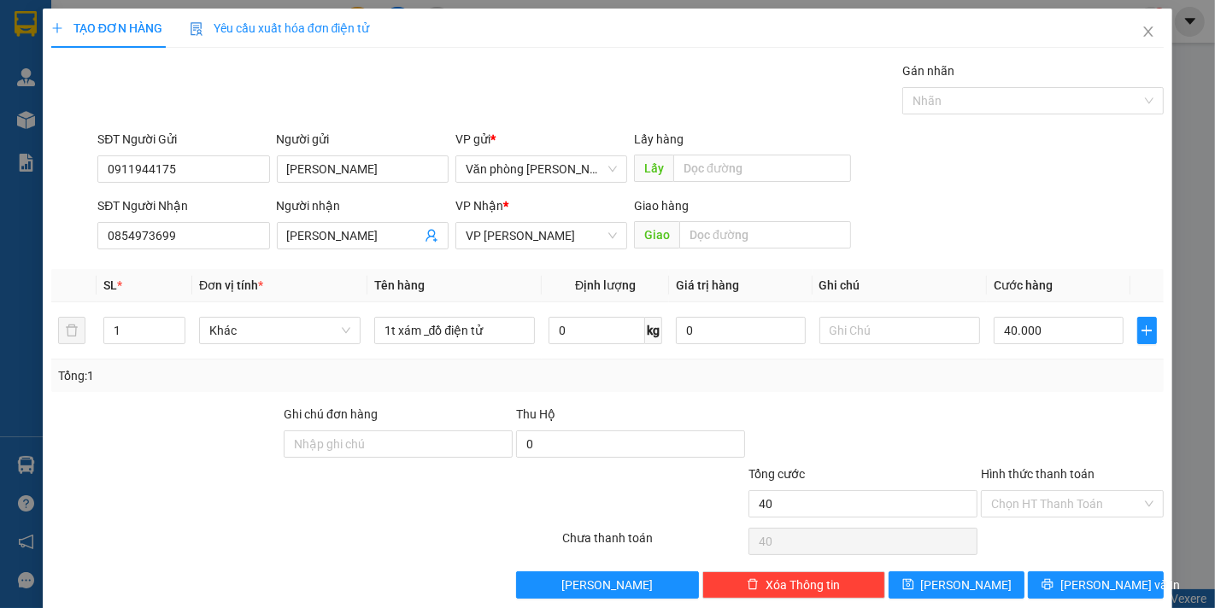
type input "40.000"
click at [561, 439] on input "0" at bounding box center [630, 444] width 229 height 27
click at [1048, 584] on button "[PERSON_NAME] và In" at bounding box center [1096, 585] width 136 height 27
type input "1.314.000"
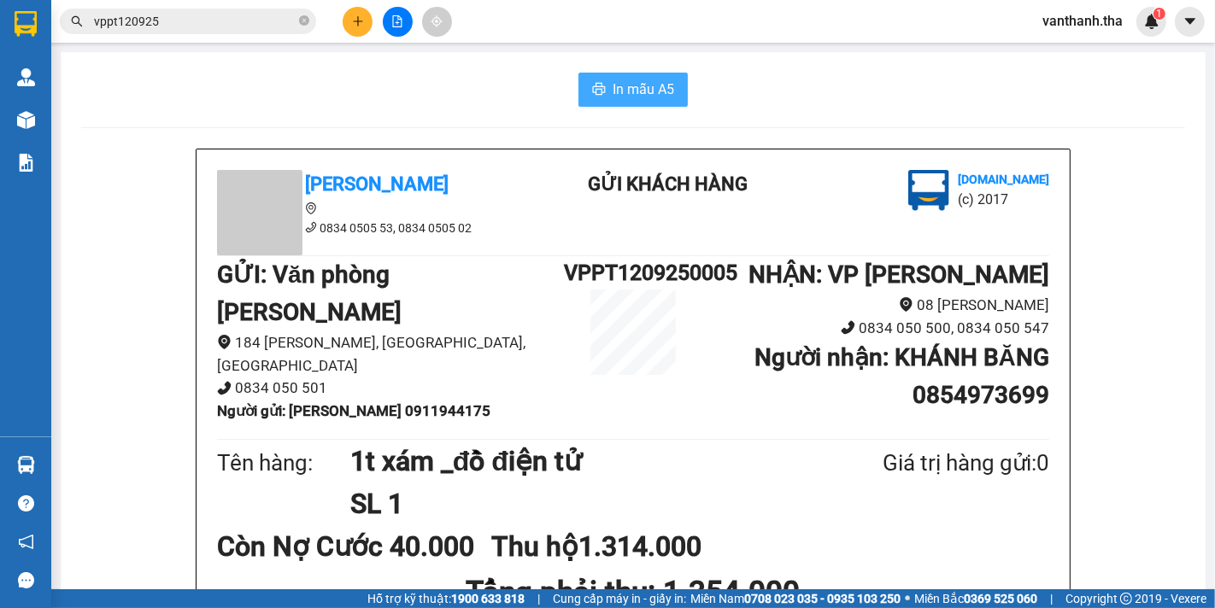
click at [613, 79] on span "In mẫu A5" at bounding box center [644, 89] width 62 height 21
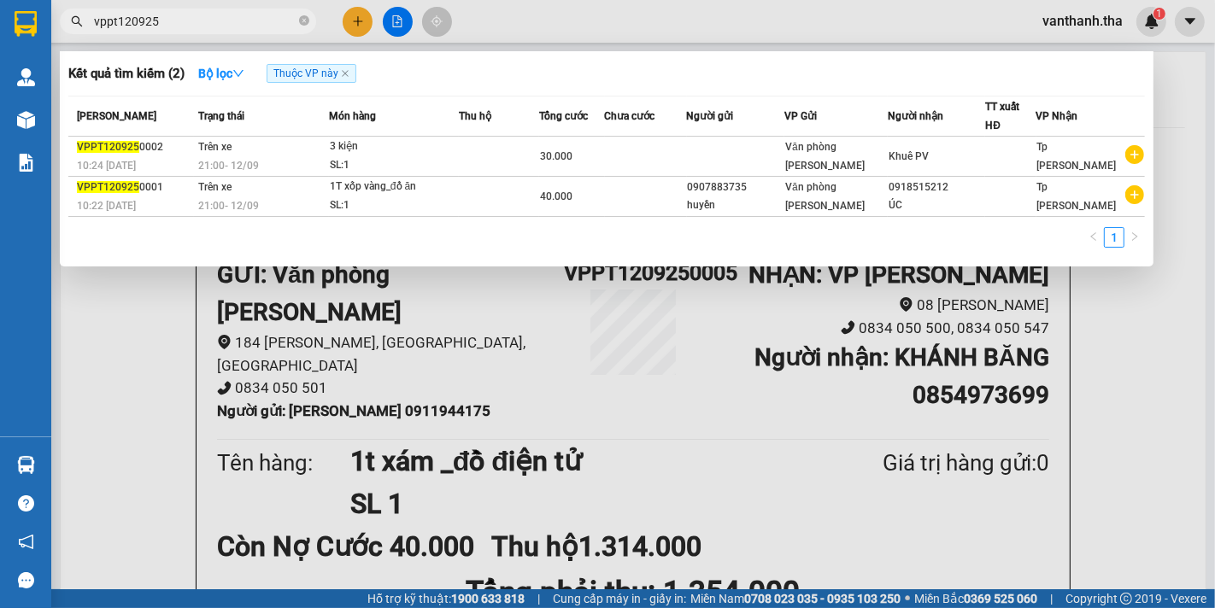
click at [194, 24] on input "vppt120925" at bounding box center [195, 21] width 202 height 19
type input "v"
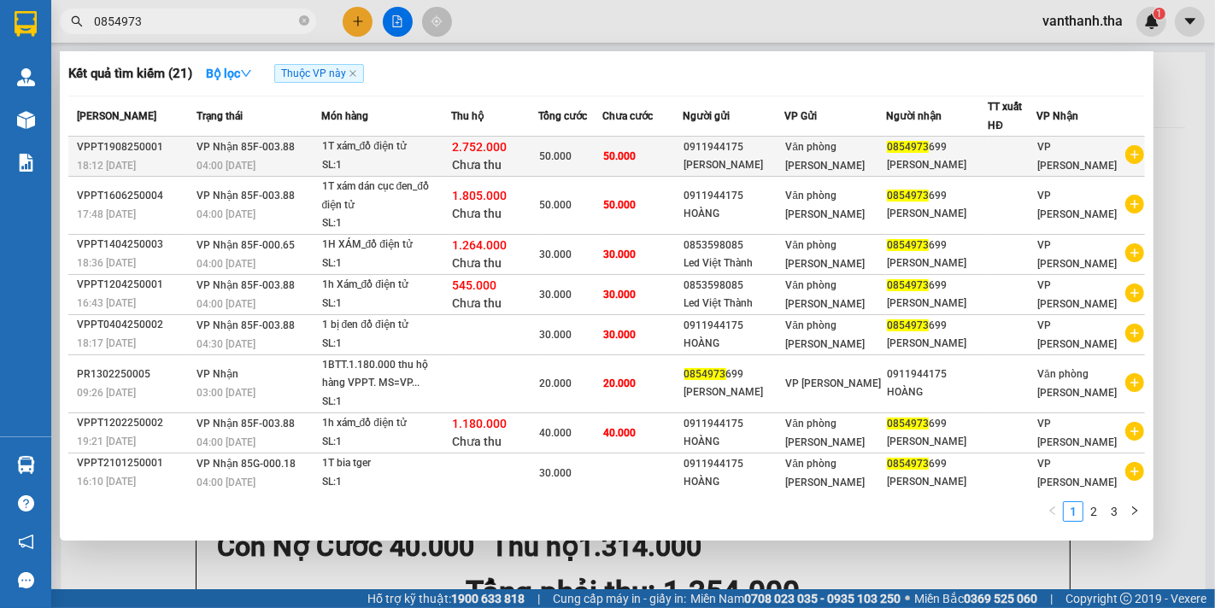
type input "0854973"
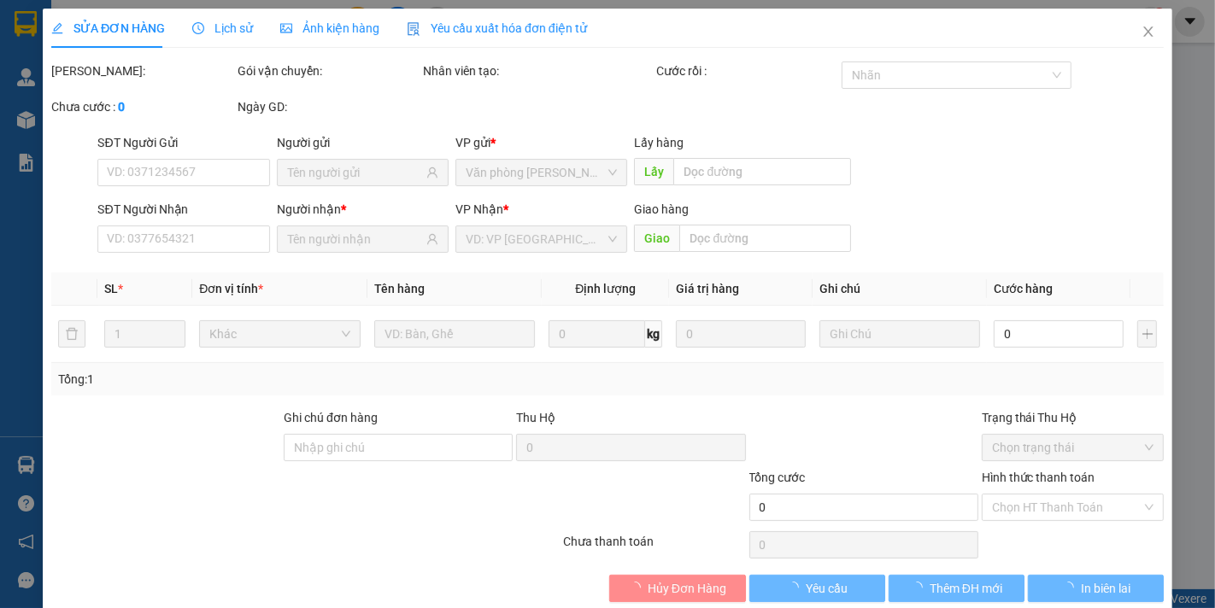
type input "0911944175"
type input "0854973699"
type input "2.752.000"
type input "50.000"
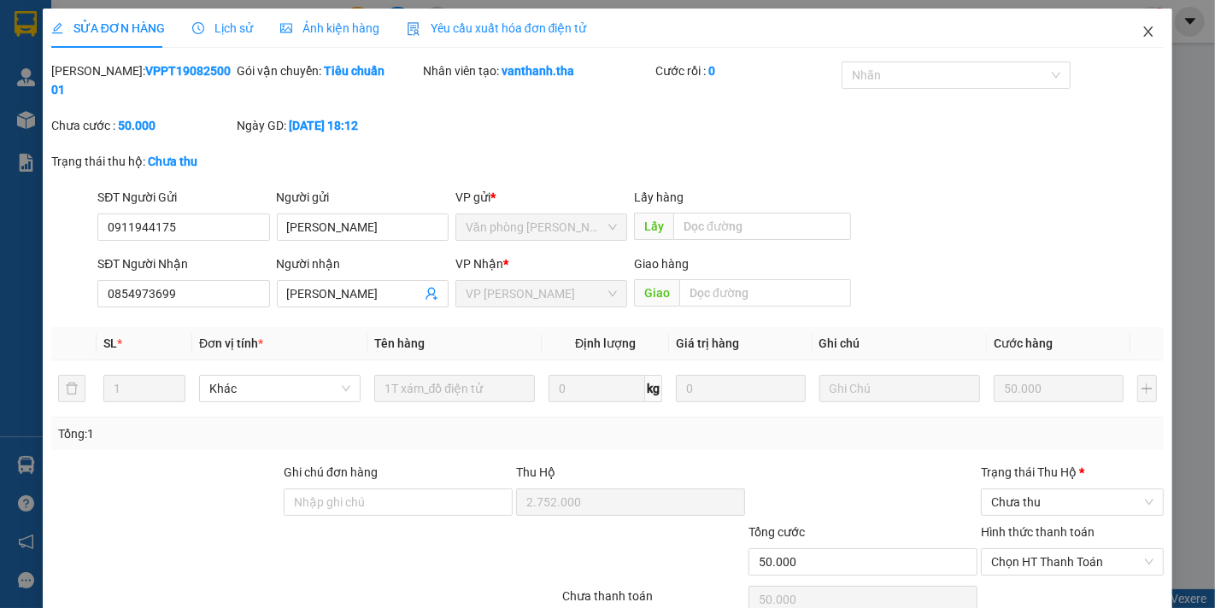
click at [1141, 26] on icon "close" at bounding box center [1148, 32] width 14 height 14
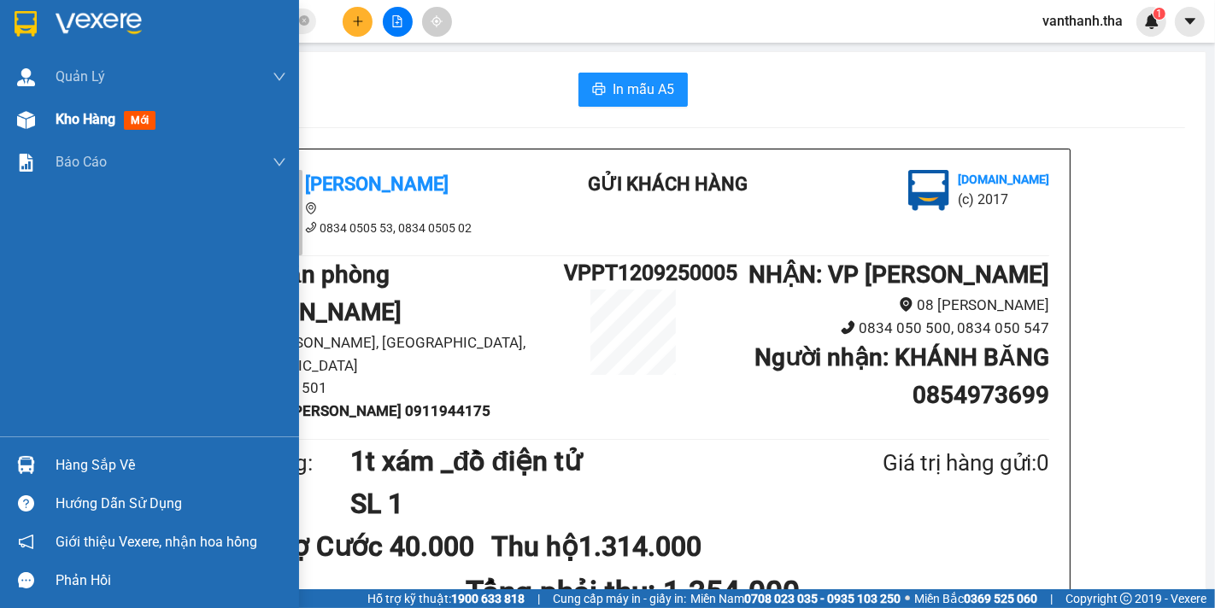
click at [83, 115] on span "Kho hàng" at bounding box center [86, 119] width 60 height 16
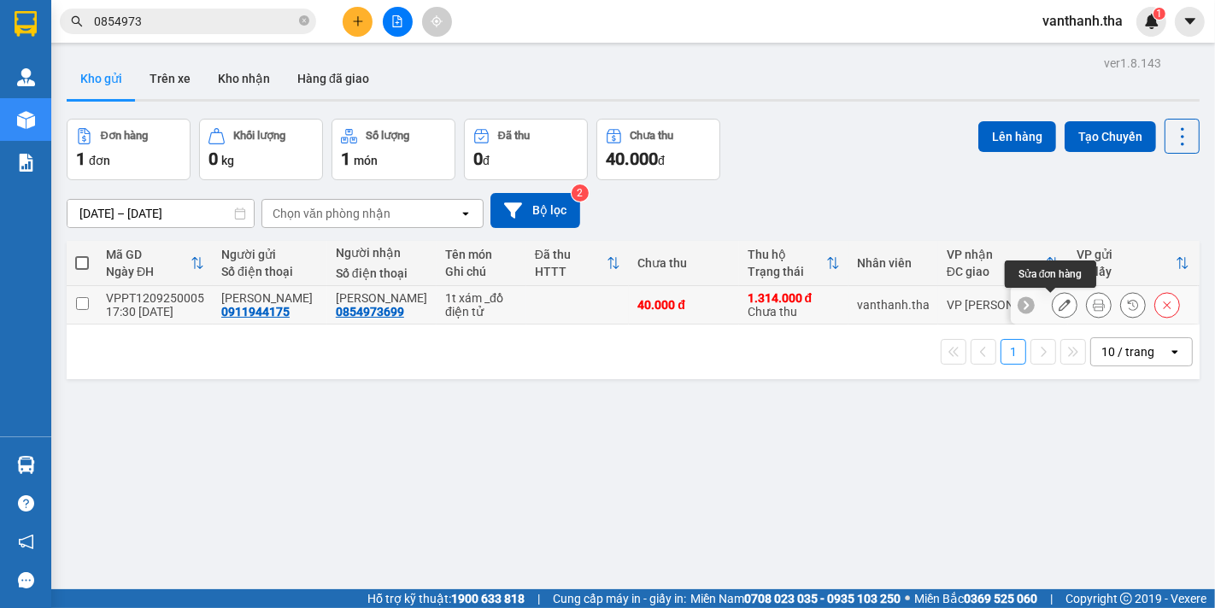
click at [1058, 308] on icon at bounding box center [1064, 305] width 12 height 12
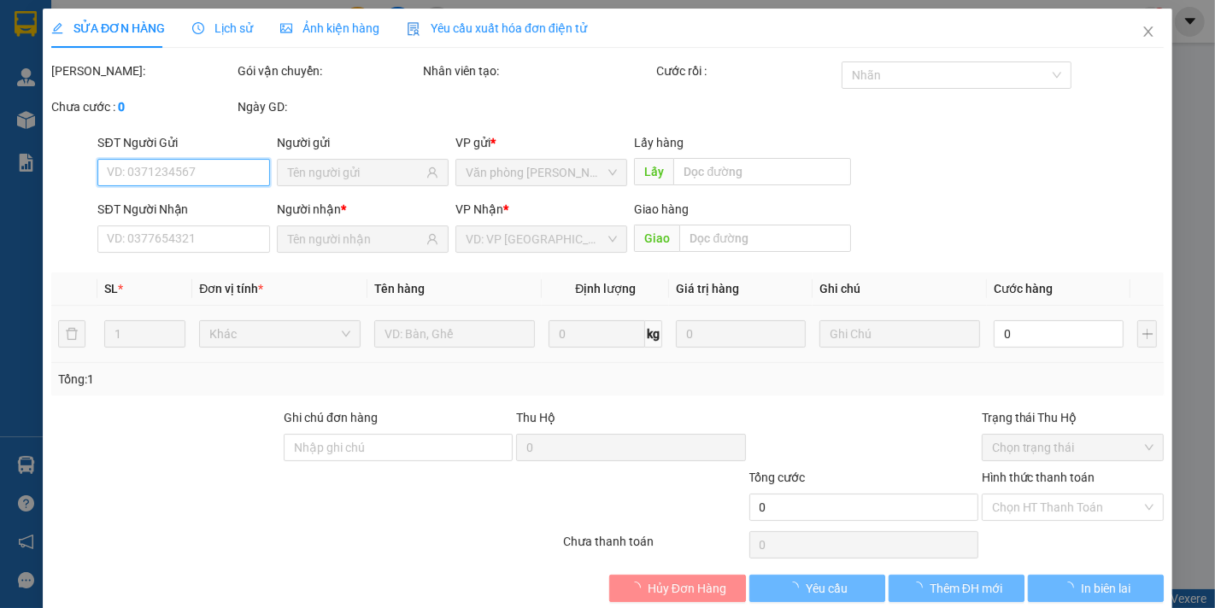
type input "0911944175"
type input "0854973699"
type input "1.314.000"
type input "40.000"
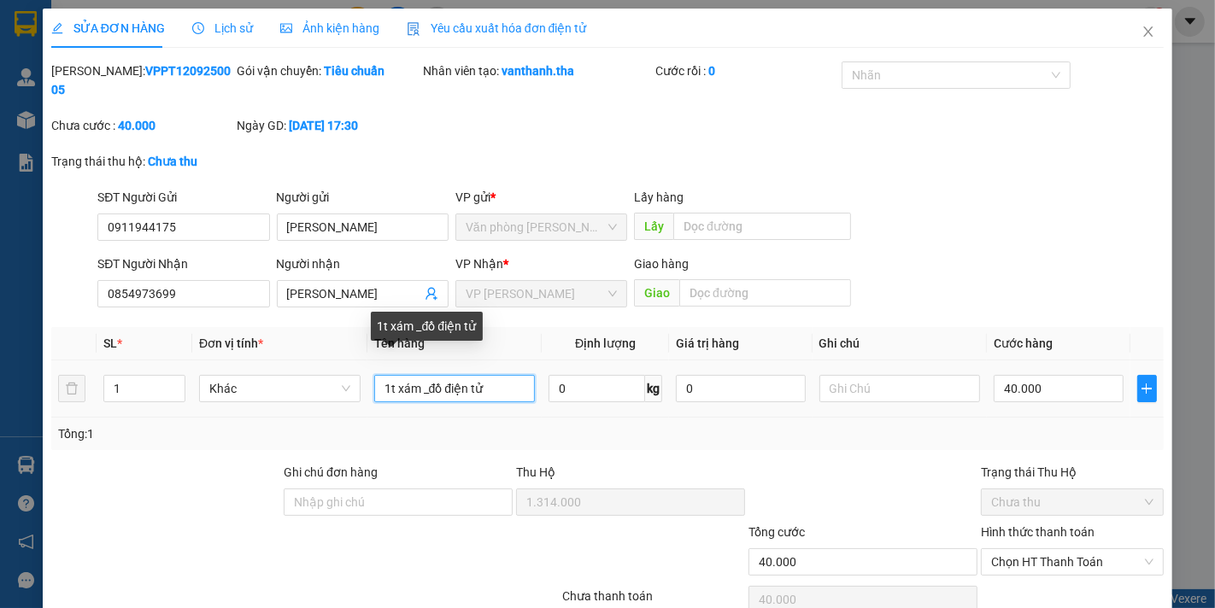
click at [413, 375] on input "1t xám _đồ điện tử" at bounding box center [454, 388] width 161 height 27
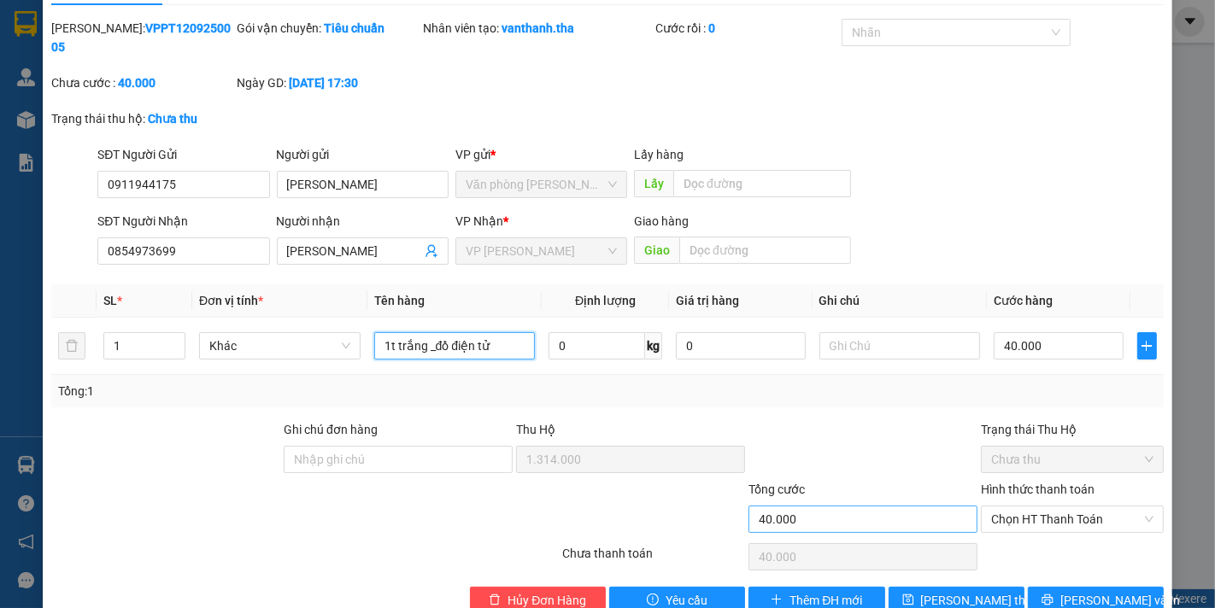
scroll to position [62, 0]
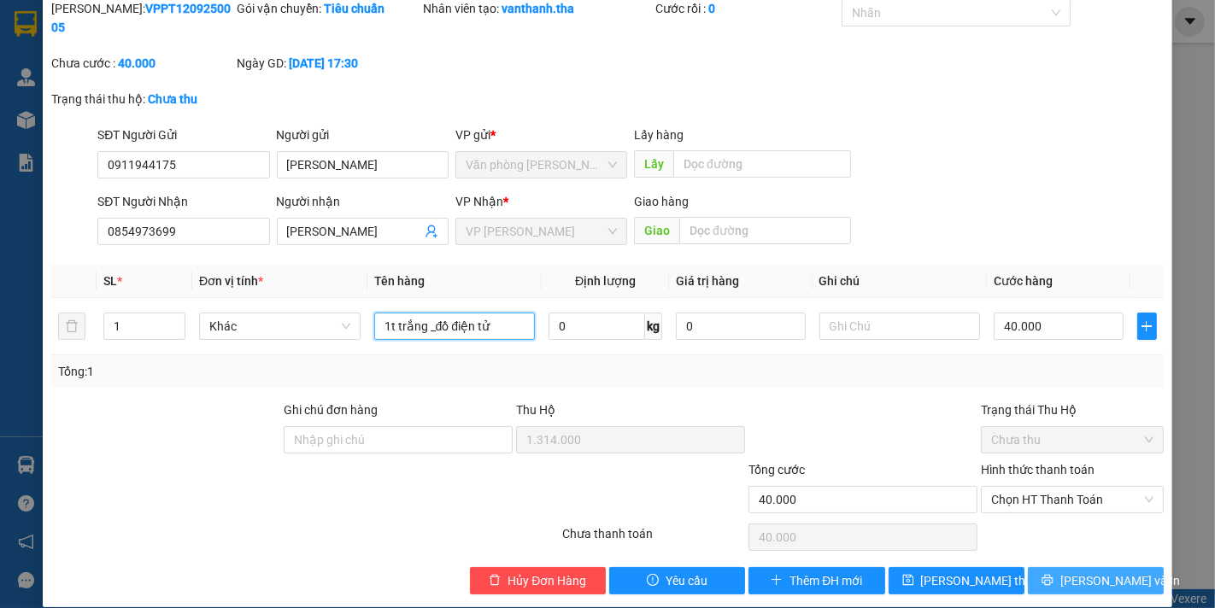
type input "1t trắng _đồ điện tử"
click at [1082, 572] on span "[PERSON_NAME] và In" at bounding box center [1120, 581] width 120 height 19
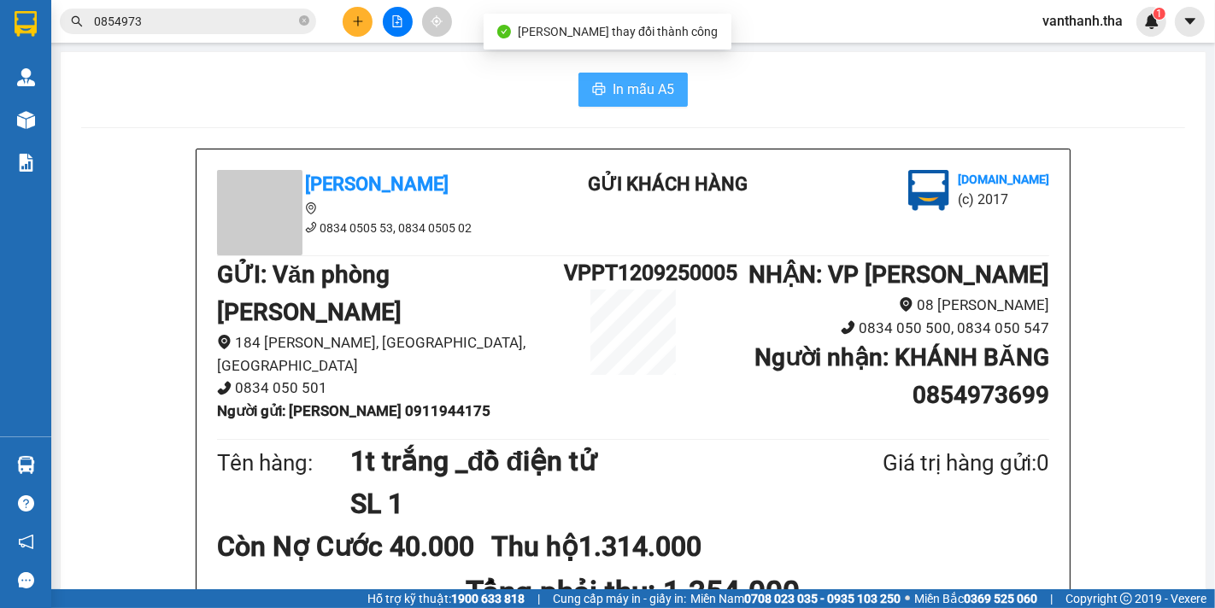
click at [626, 83] on span "In mẫu A5" at bounding box center [644, 89] width 62 height 21
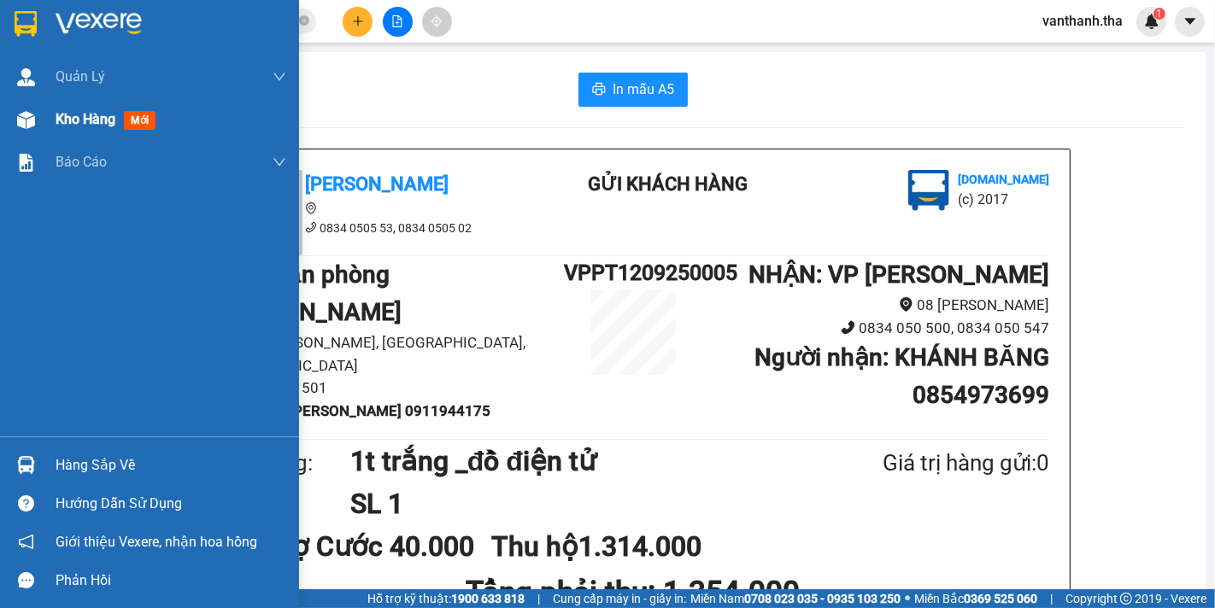
click at [63, 126] on span "Kho hàng" at bounding box center [86, 119] width 60 height 16
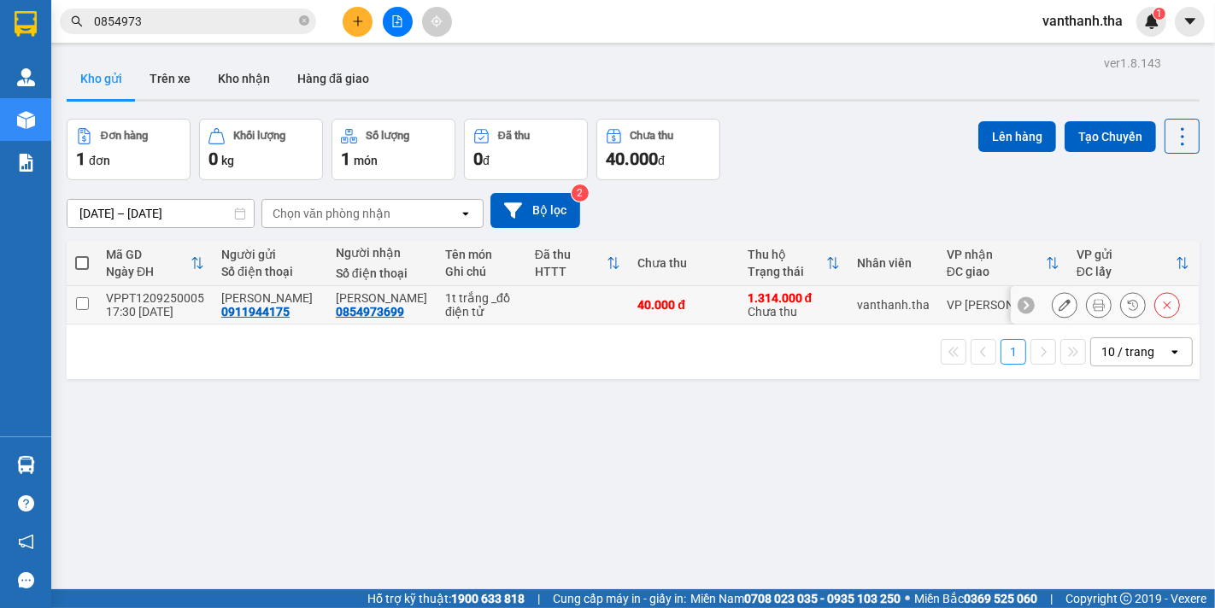
click at [73, 302] on td at bounding box center [82, 305] width 31 height 38
checkbox input "true"
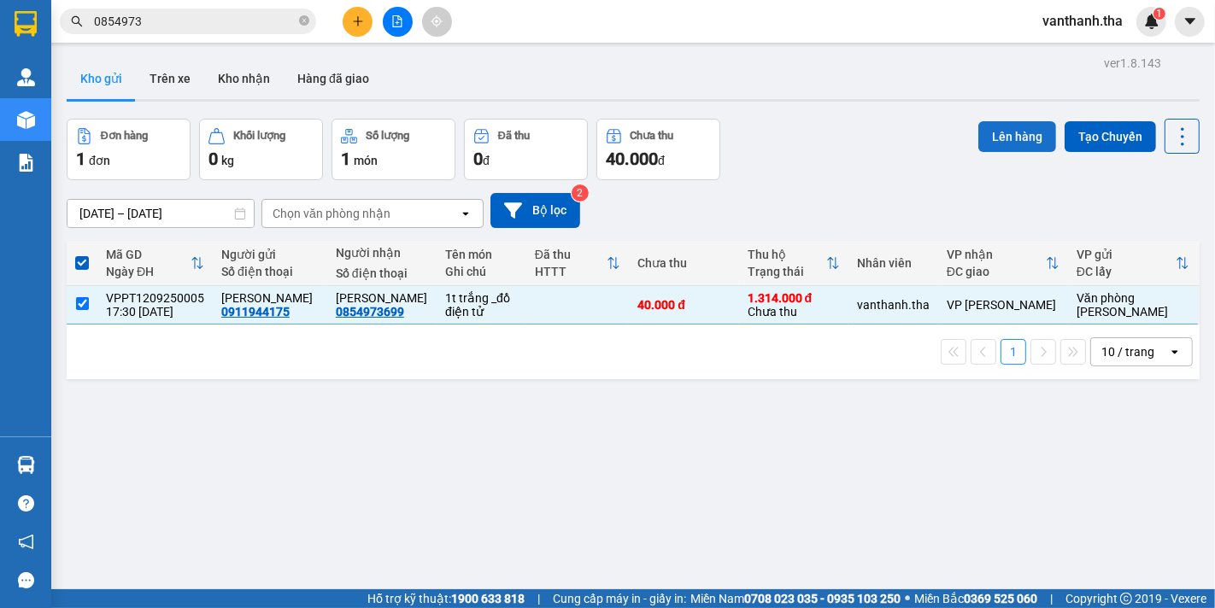
click at [988, 134] on button "Lên hàng" at bounding box center [1017, 136] width 78 height 31
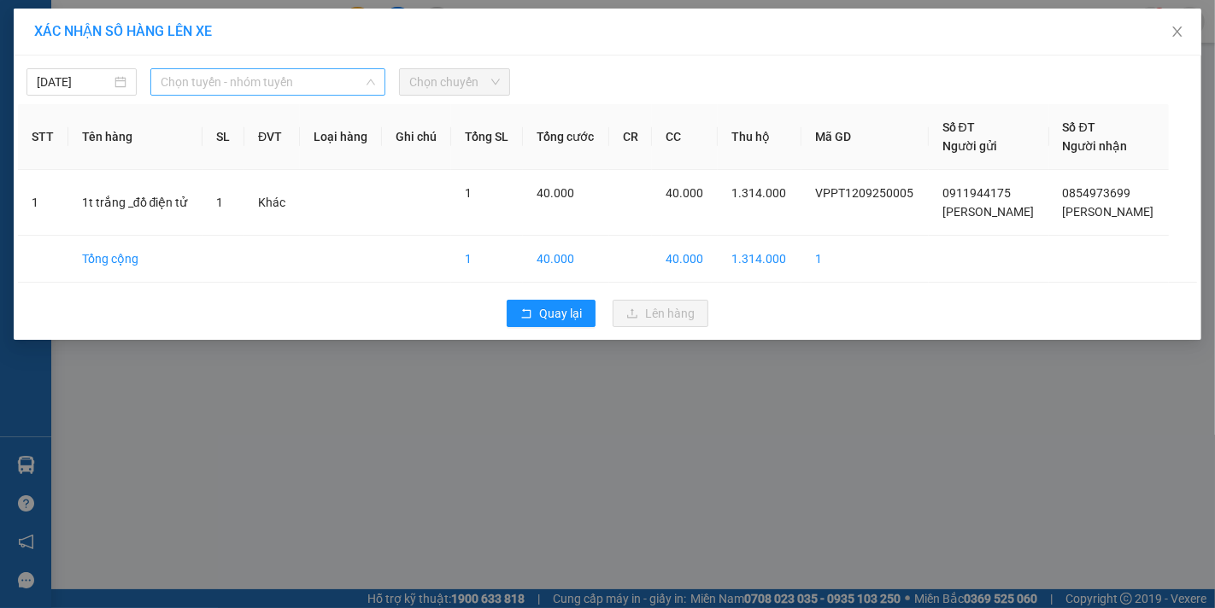
click at [220, 82] on span "Chọn tuyến - nhóm tuyến" at bounding box center [268, 82] width 214 height 26
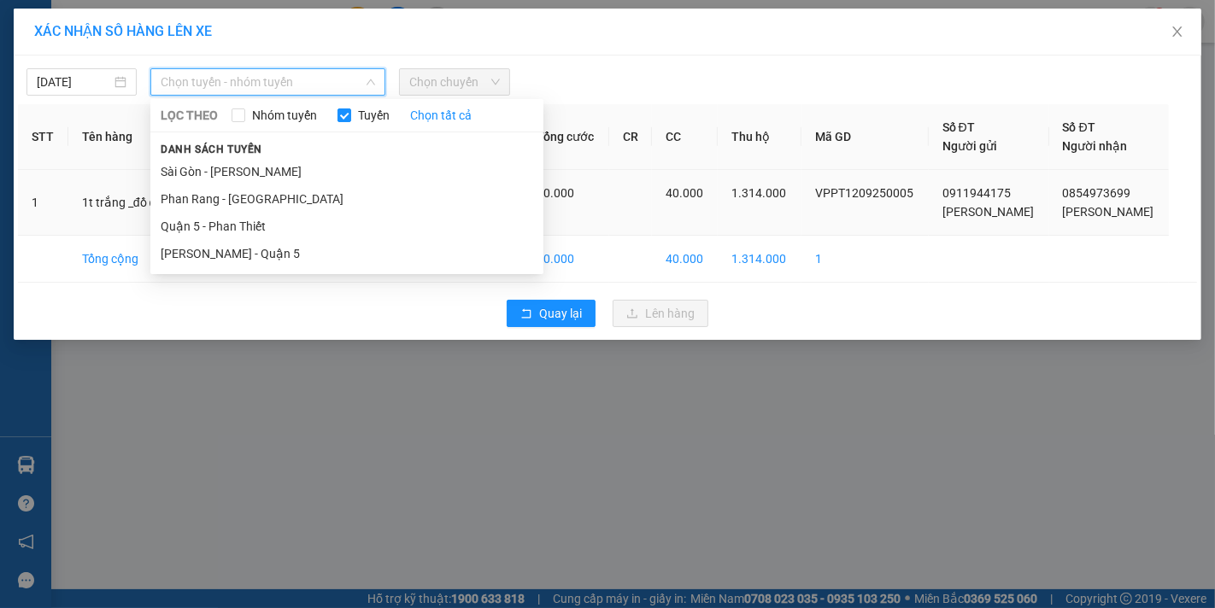
click at [203, 176] on li "Sài Gòn - [PERSON_NAME]" at bounding box center [346, 171] width 393 height 27
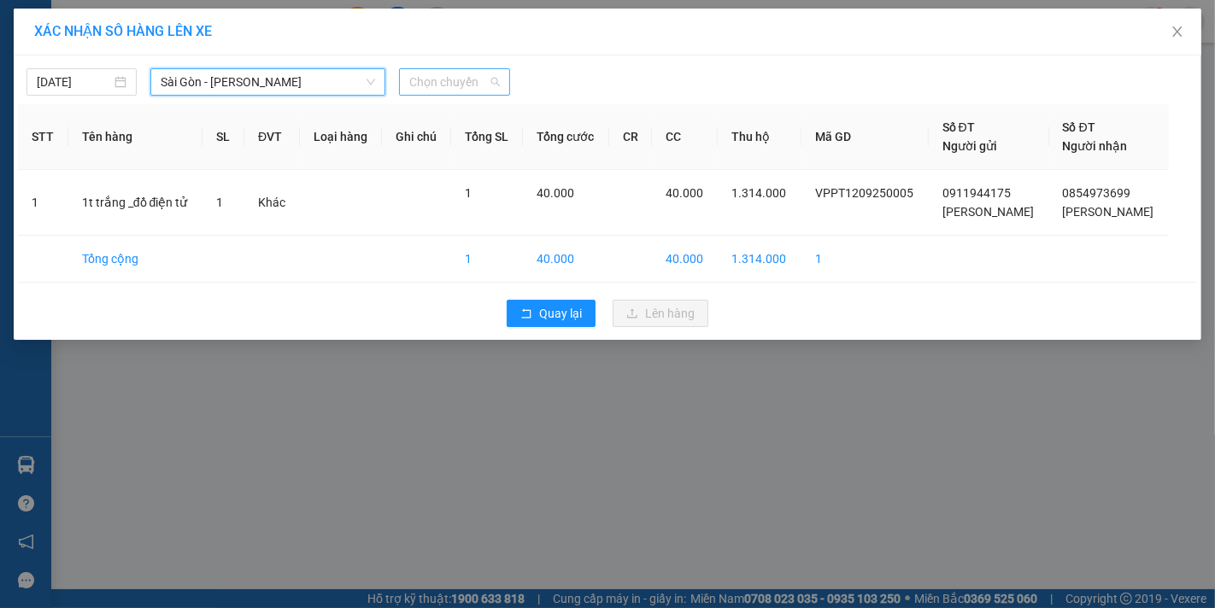
click at [453, 83] on span "Chọn chuyến" at bounding box center [454, 82] width 90 height 26
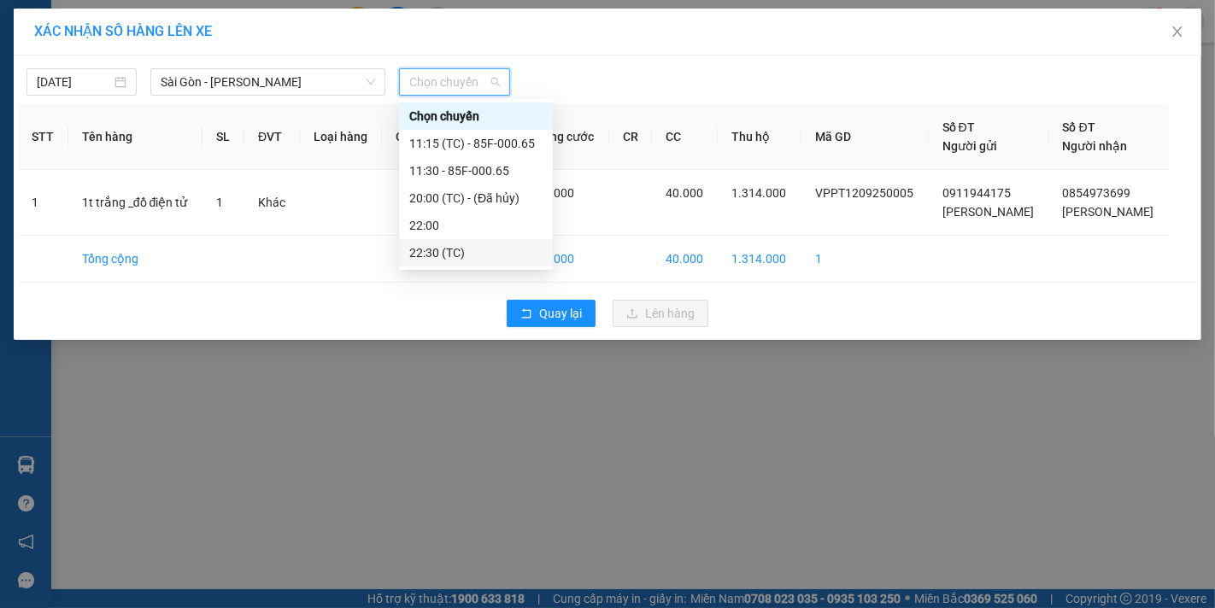
click at [414, 256] on div "22:30 (TC)" at bounding box center [475, 252] width 133 height 19
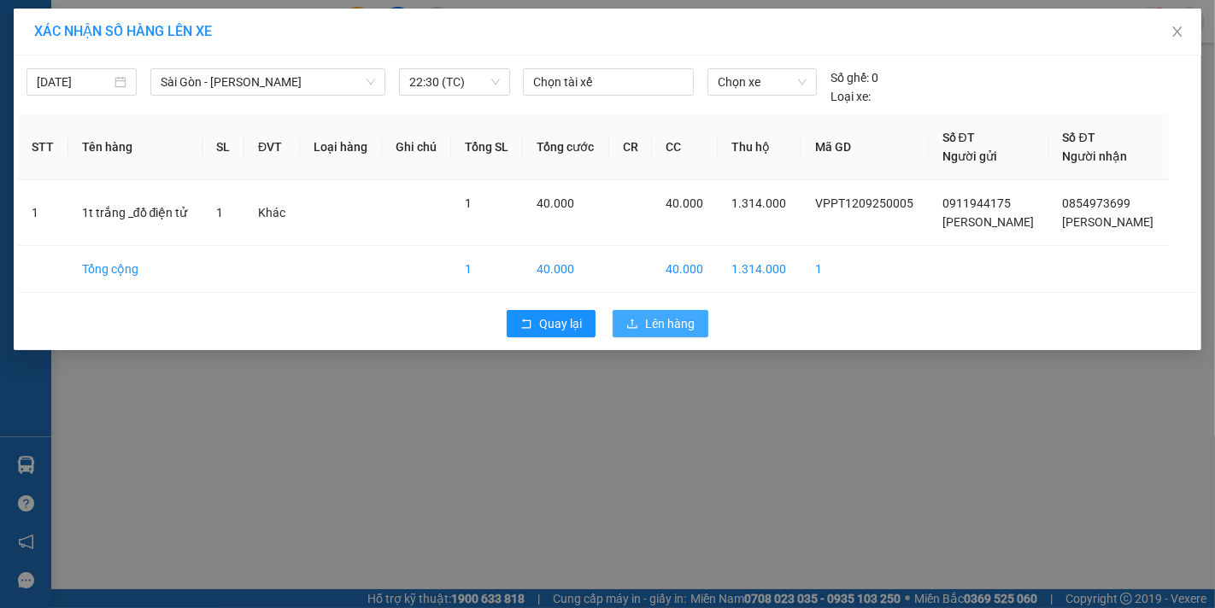
click at [660, 323] on span "Lên hàng" at bounding box center [670, 323] width 50 height 19
